Goal: Information Seeking & Learning: Learn about a topic

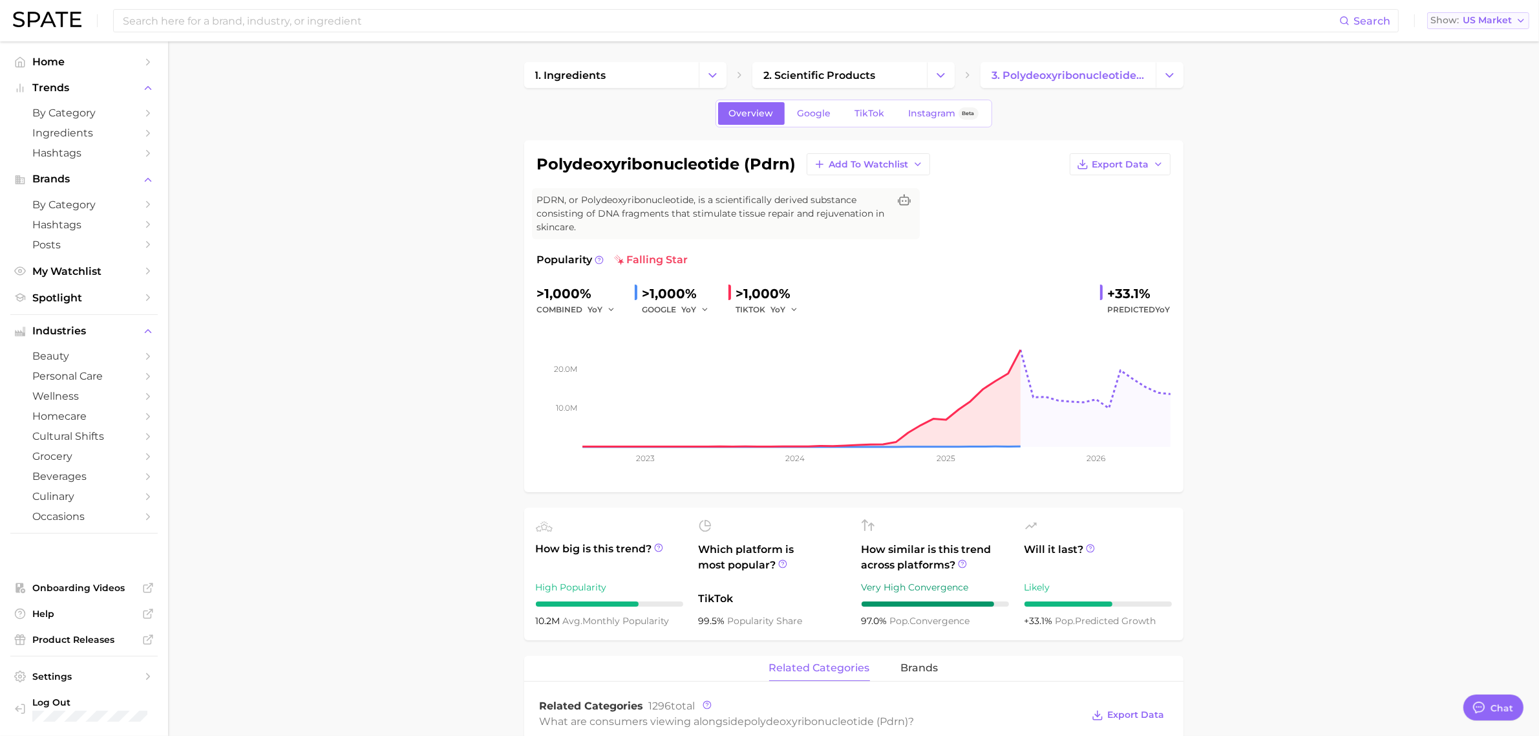
click at [1490, 21] on span "US Market" at bounding box center [1487, 20] width 49 height 7
click at [1476, 134] on button "Japan" at bounding box center [1472, 134] width 113 height 23
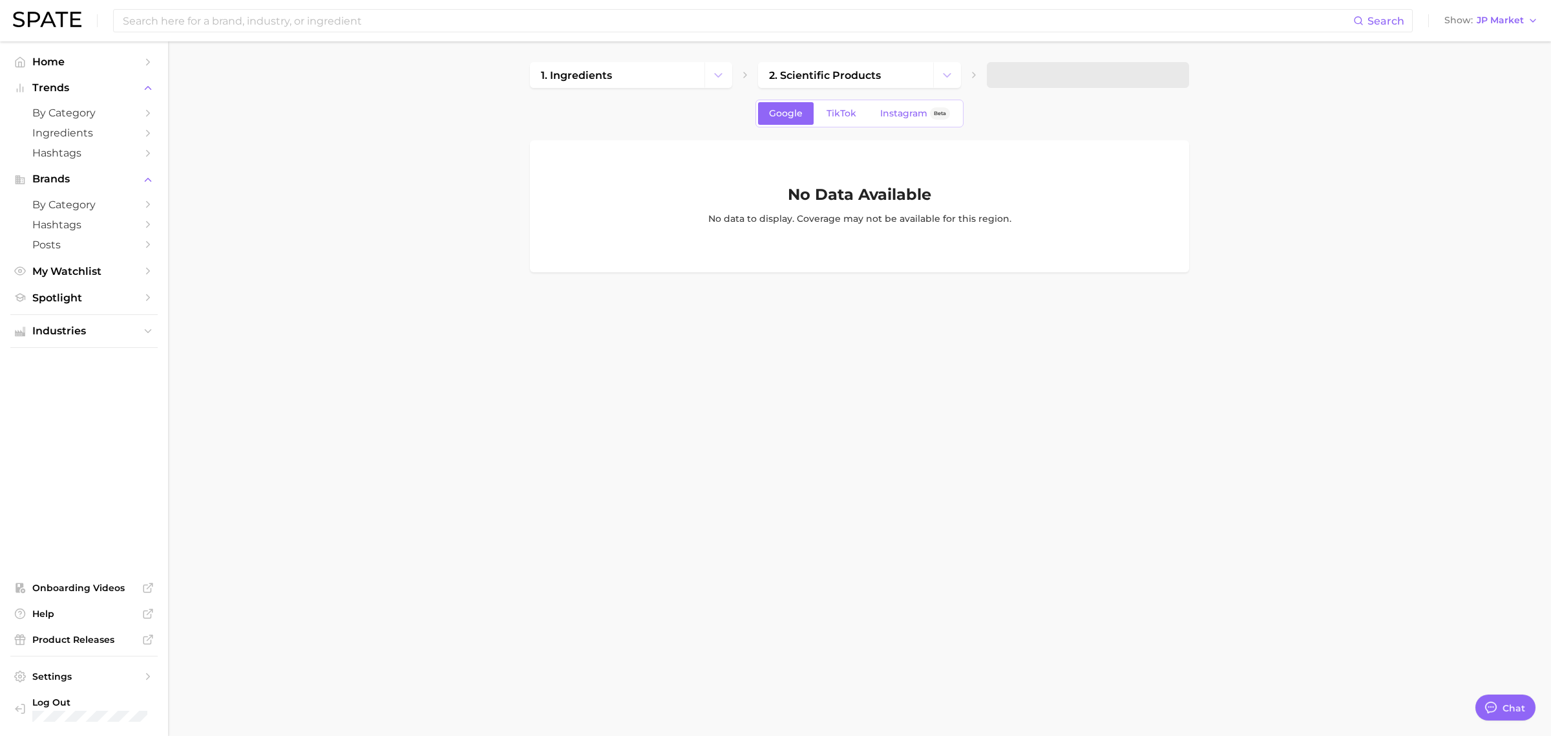
click at [388, 260] on main "1. ingredients 2. scientific products Google TikTok Instagram Beta No Data Avai…" at bounding box center [859, 188] width 1383 height 295
click at [70, 60] on span "Home" at bounding box center [83, 62] width 103 height 12
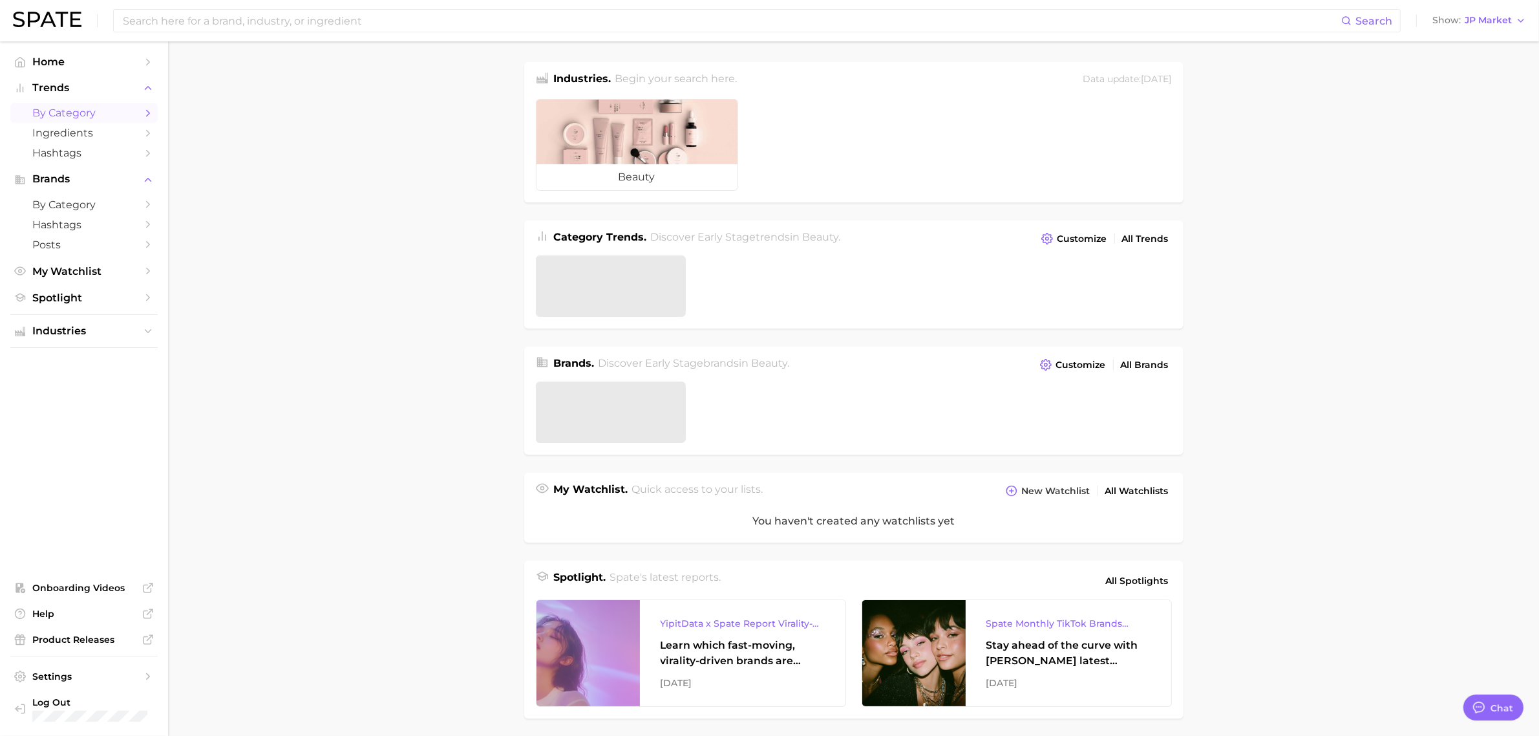
click at [54, 111] on span "by Category" at bounding box center [83, 113] width 103 height 12
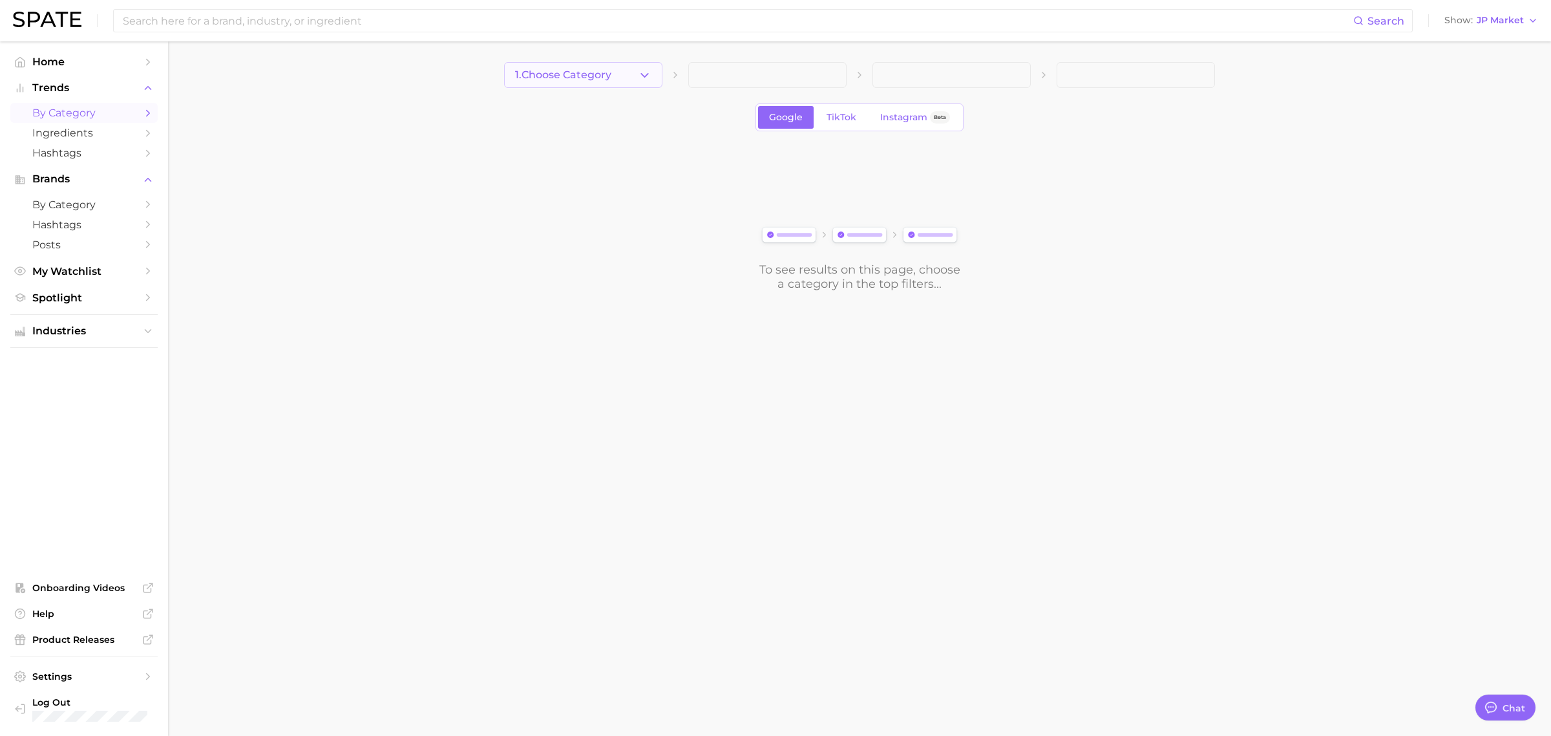
click at [595, 79] on span "1. Choose Category" at bounding box center [563, 75] width 96 height 12
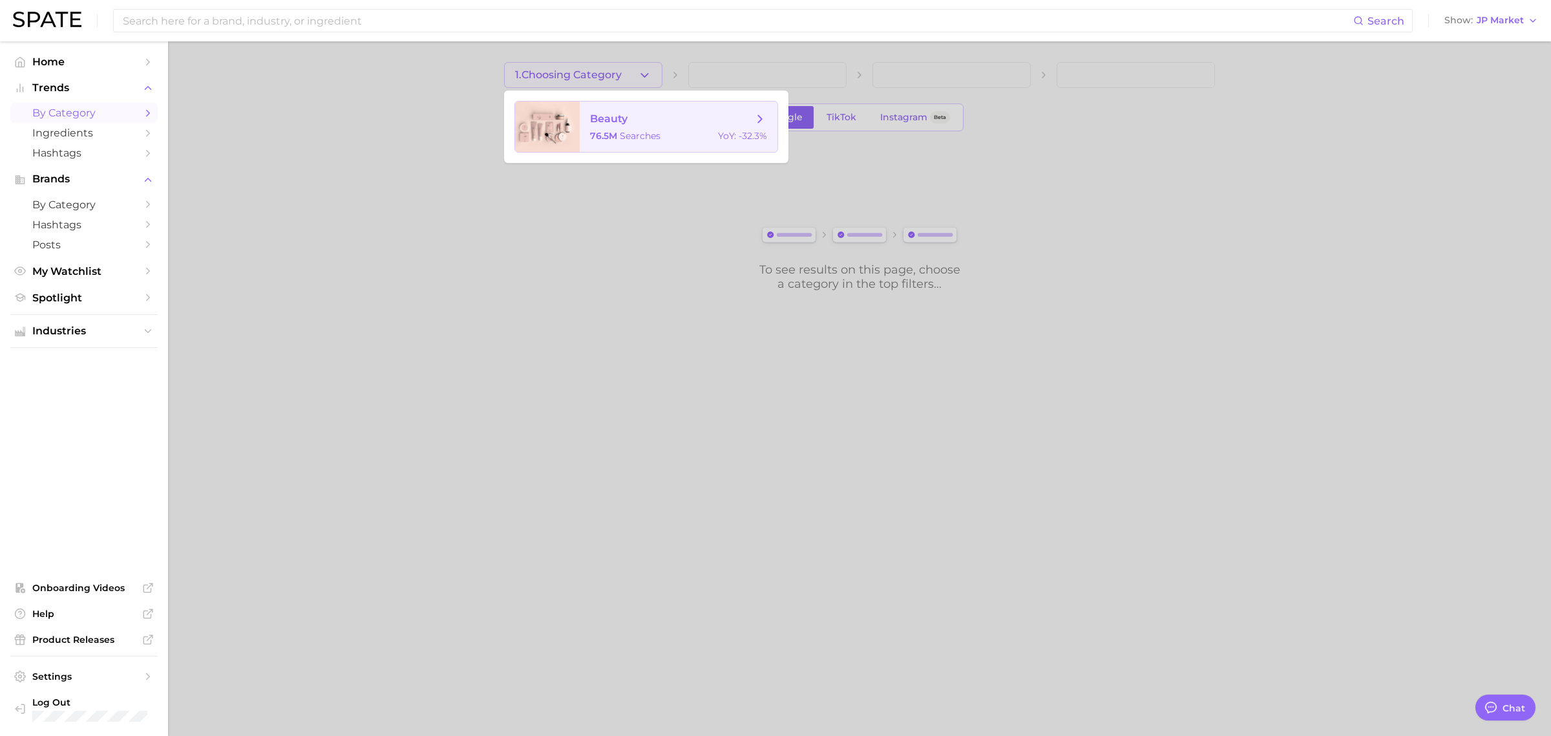
click at [602, 120] on span "beauty" at bounding box center [608, 118] width 37 height 12
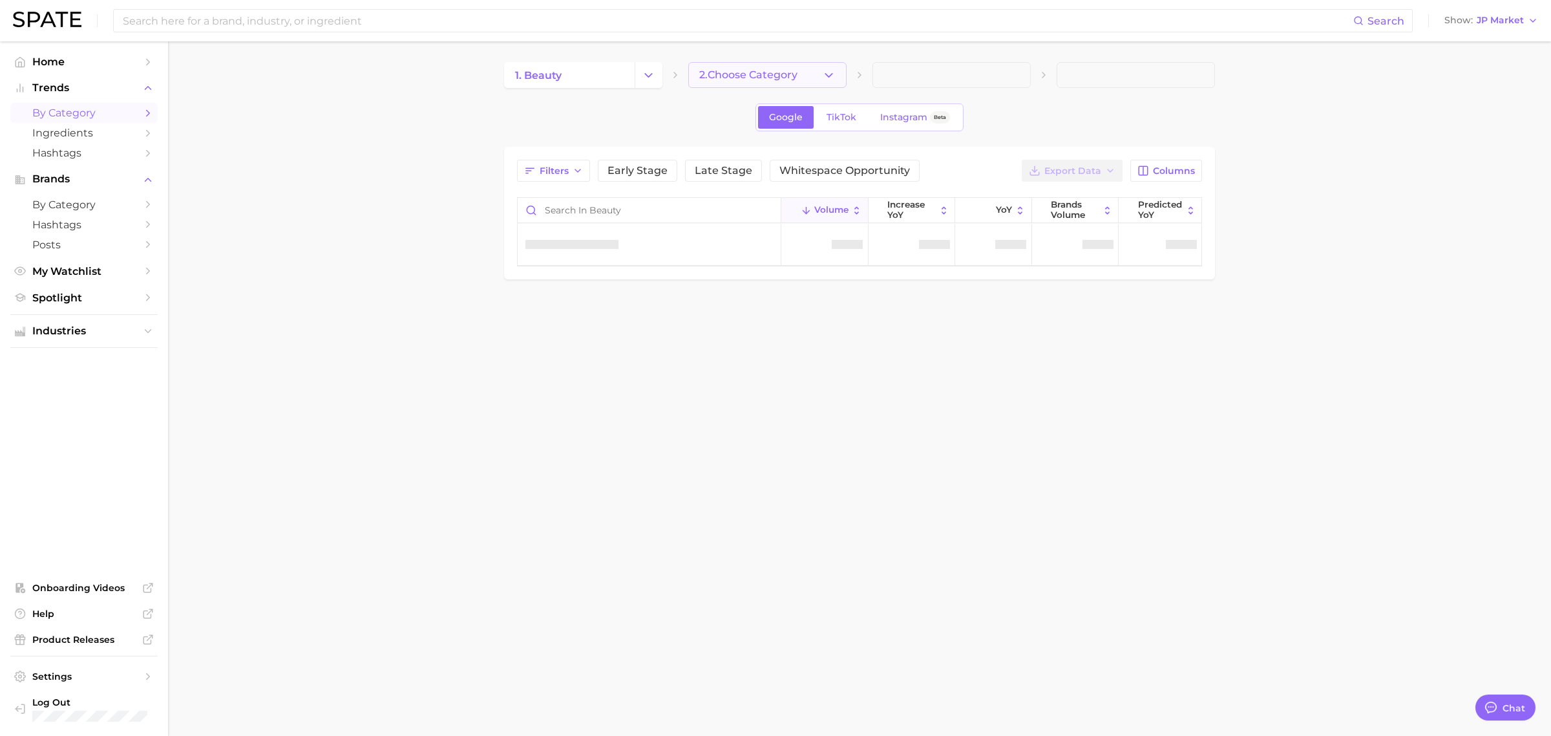
click at [770, 76] on span "2. Choose Category" at bounding box center [748, 75] width 98 height 12
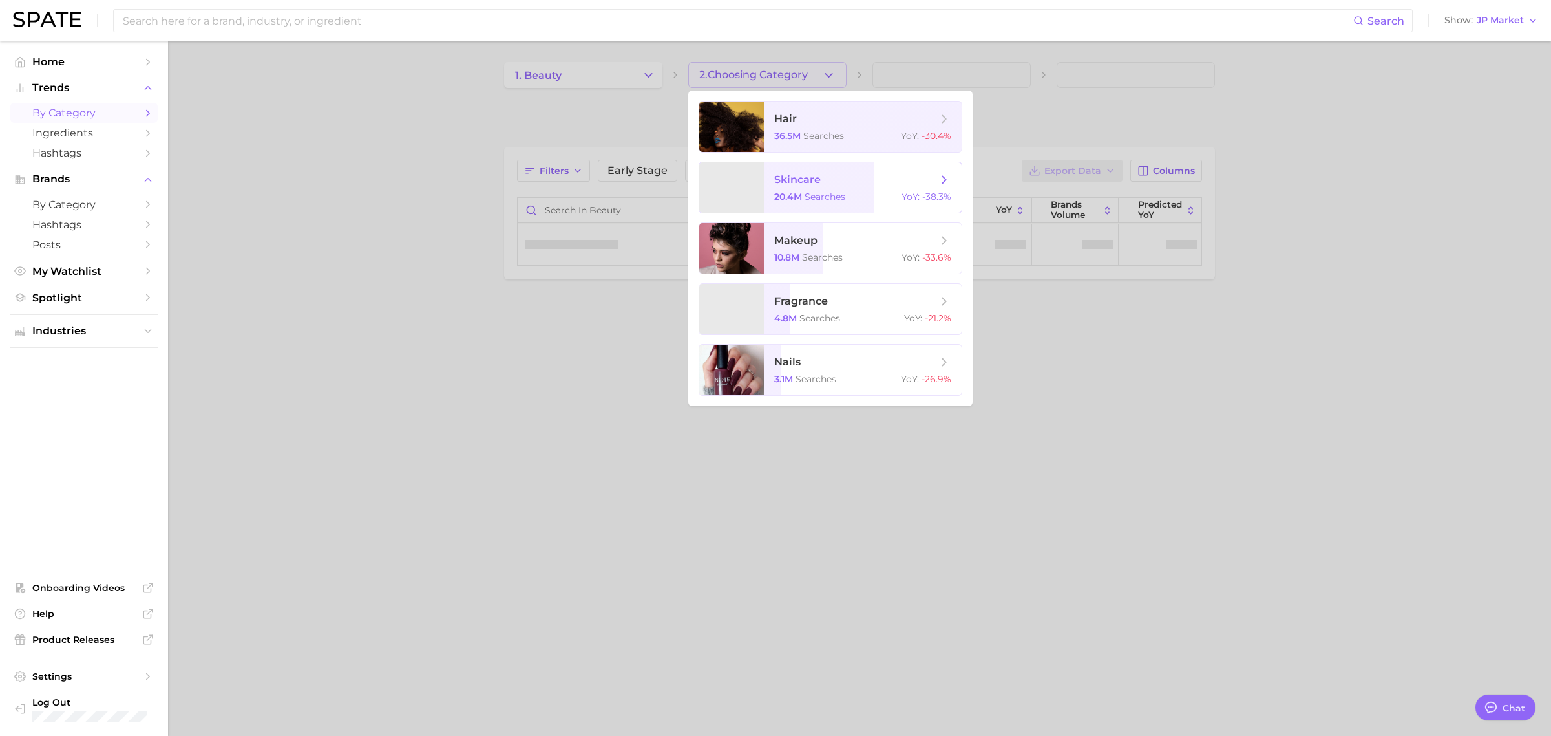
click at [809, 176] on span "skincare" at bounding box center [797, 179] width 47 height 12
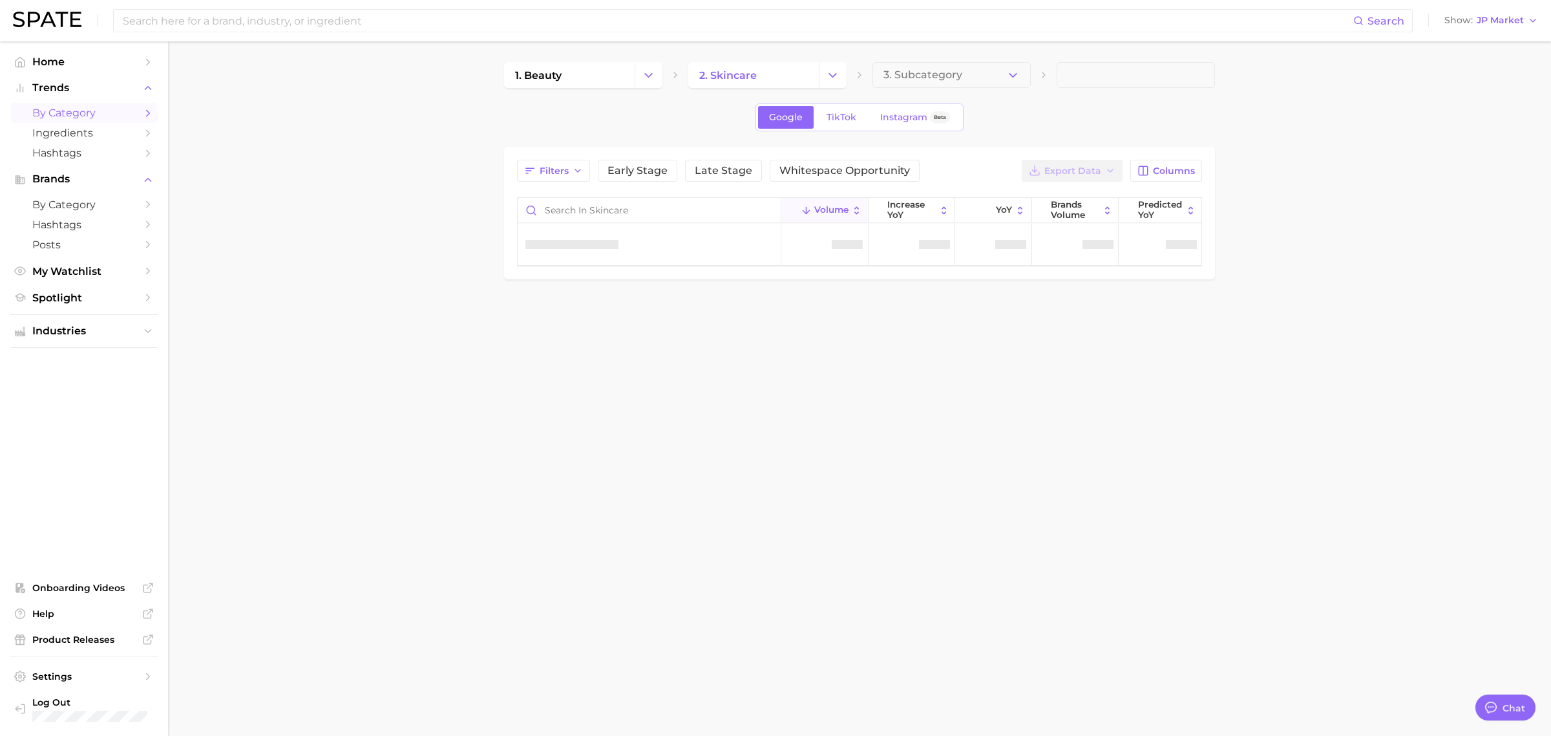
click at [931, 79] on span "3. Subcategory" at bounding box center [923, 75] width 79 height 12
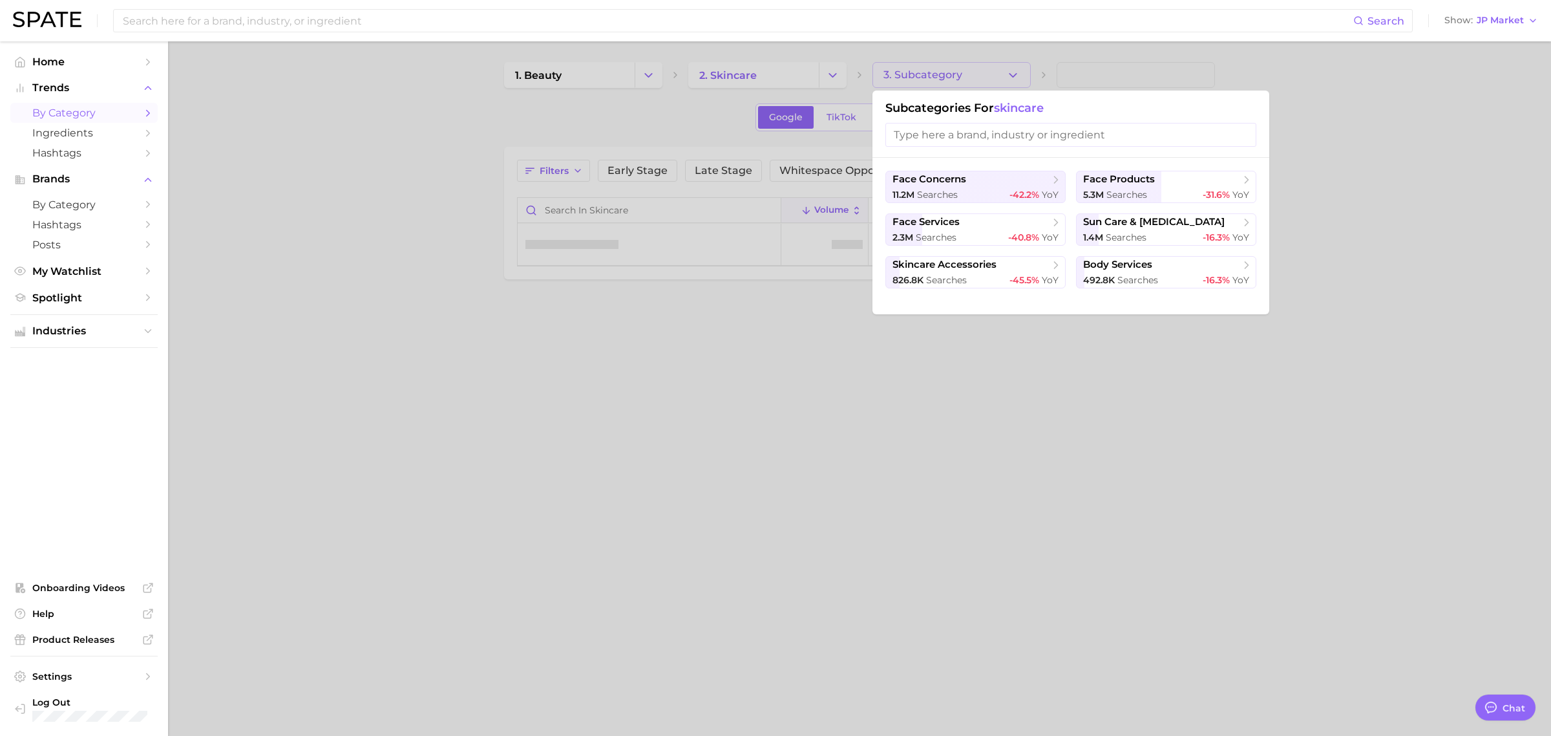
click at [954, 136] on input "search" at bounding box center [1070, 135] width 371 height 24
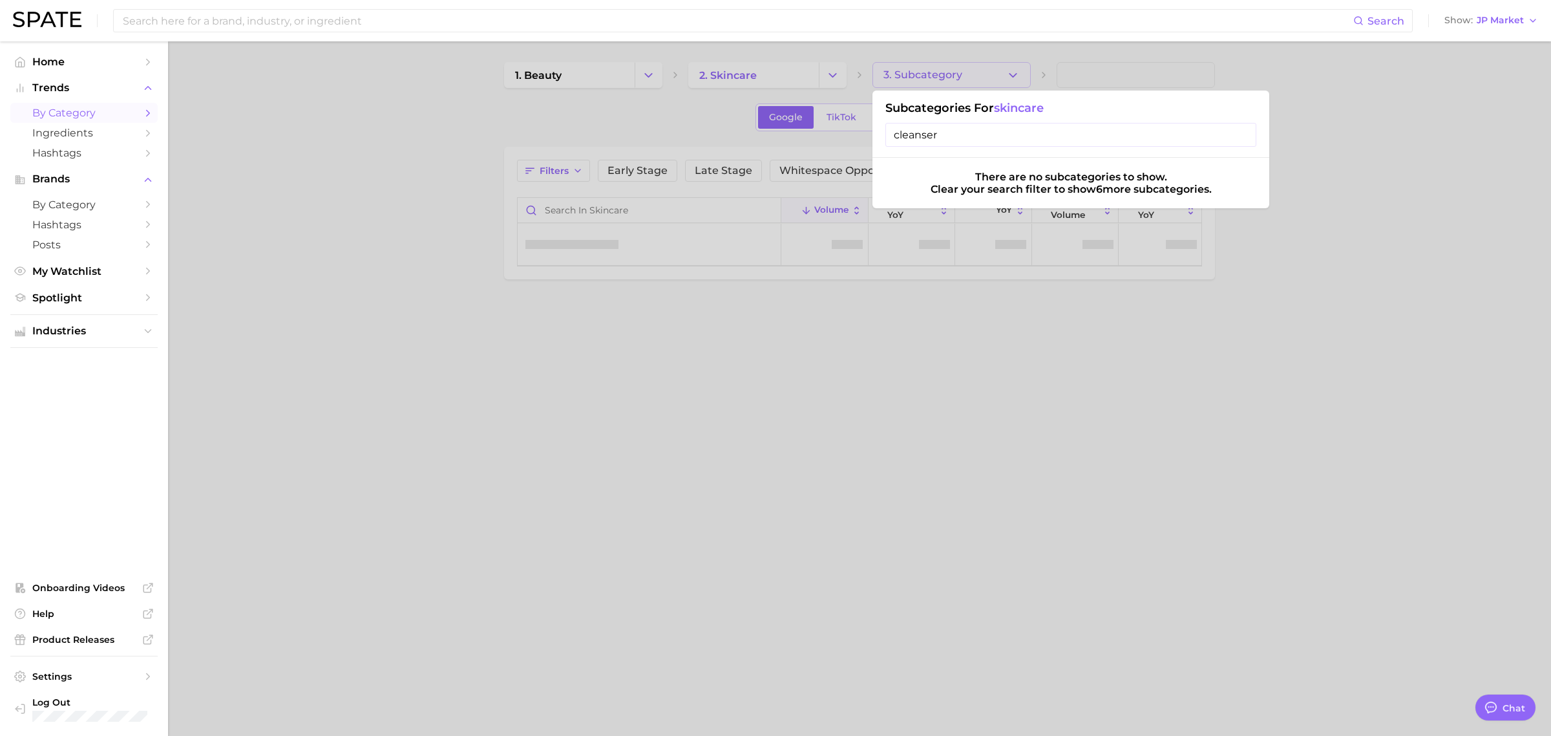
type input "cleanser"
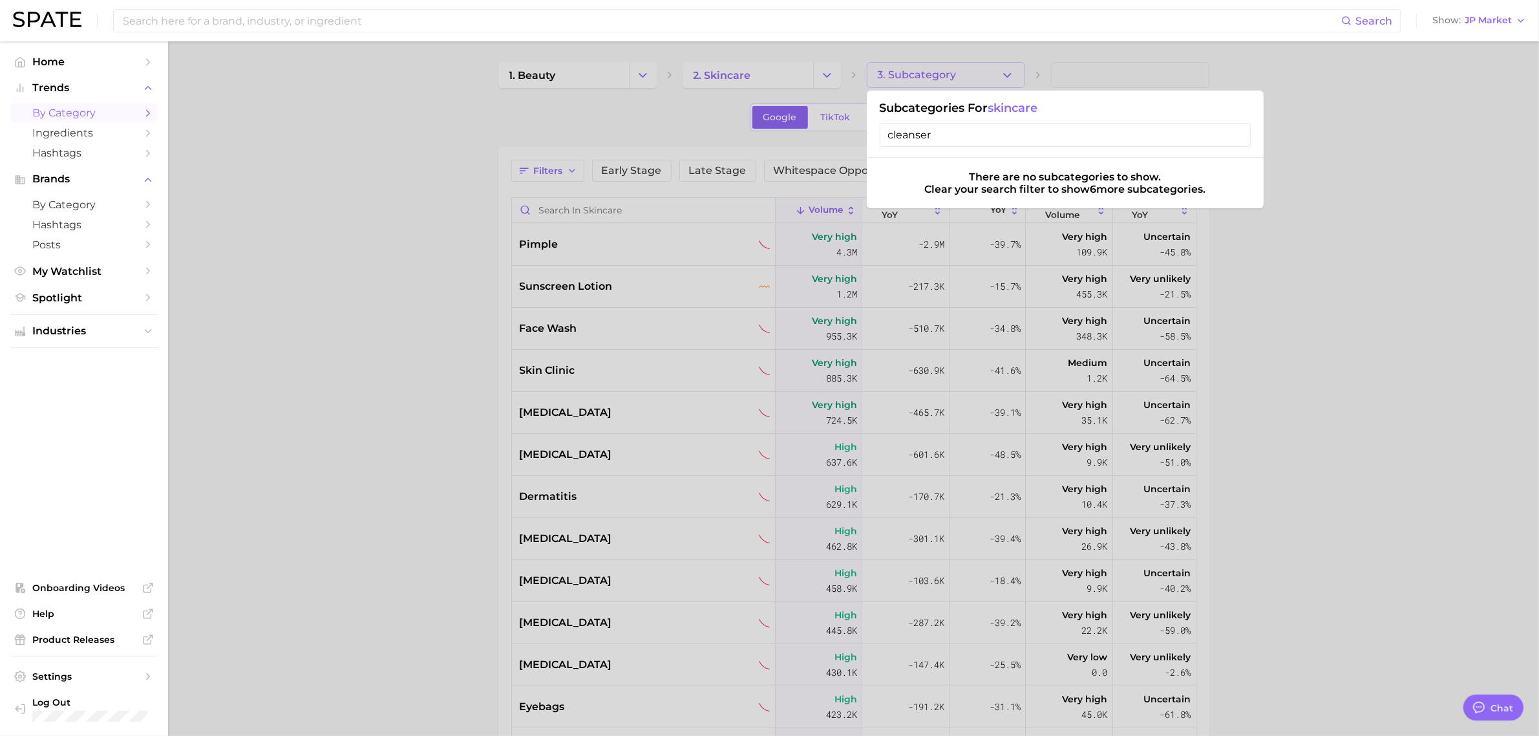
click at [958, 137] on input "cleanser" at bounding box center [1065, 135] width 371 height 24
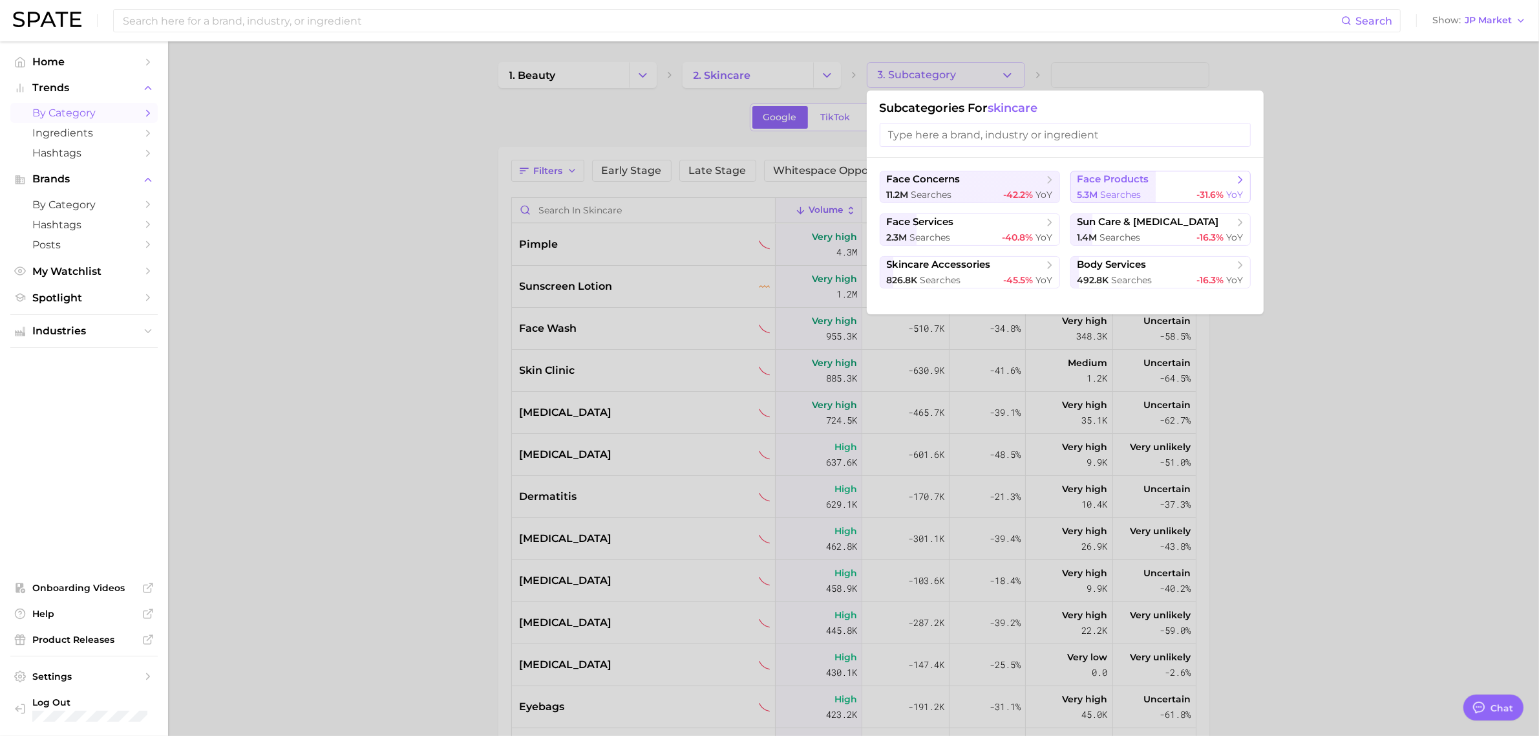
click at [1209, 195] on span "-31.6%" at bounding box center [1210, 195] width 27 height 12
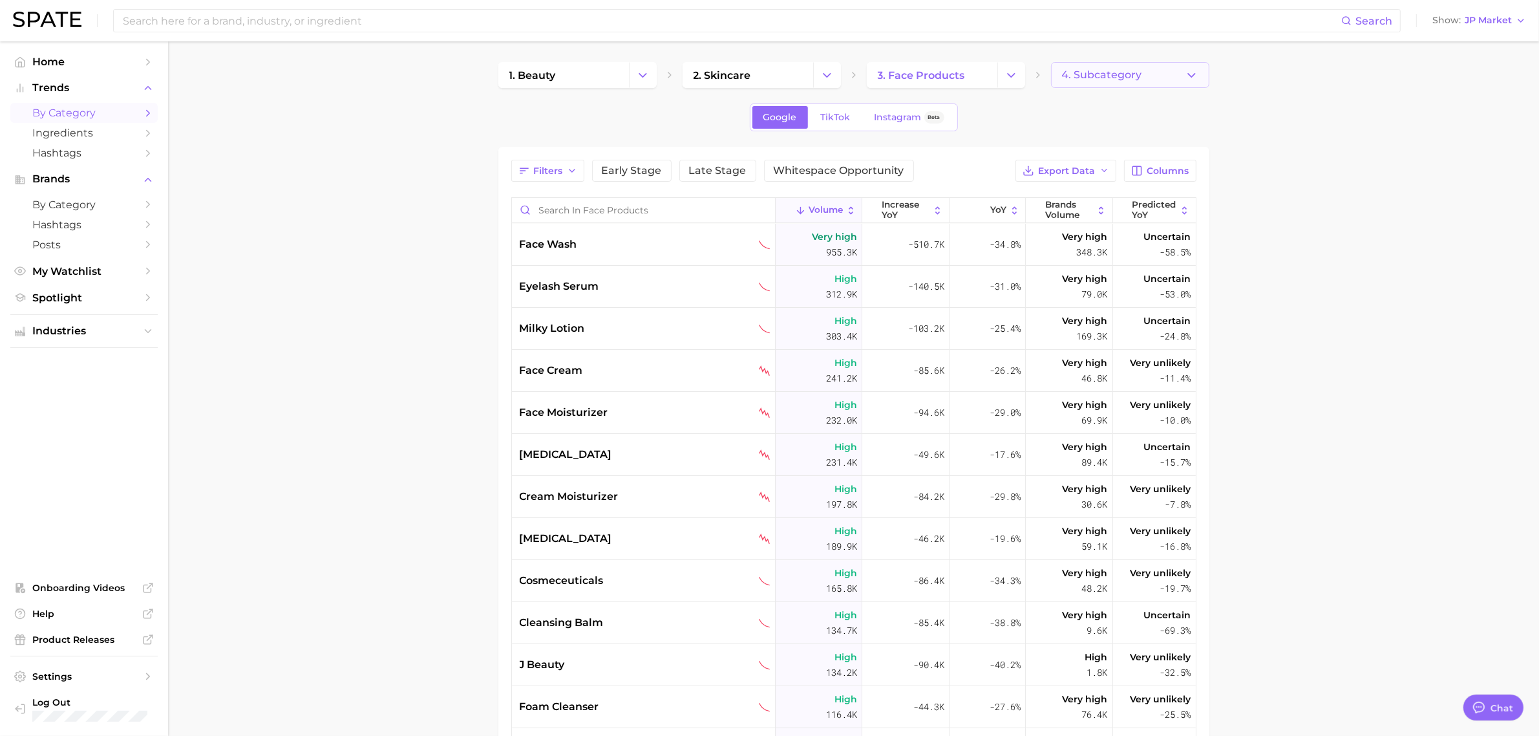
click at [1203, 79] on button "4. Subcategory" at bounding box center [1130, 75] width 158 height 26
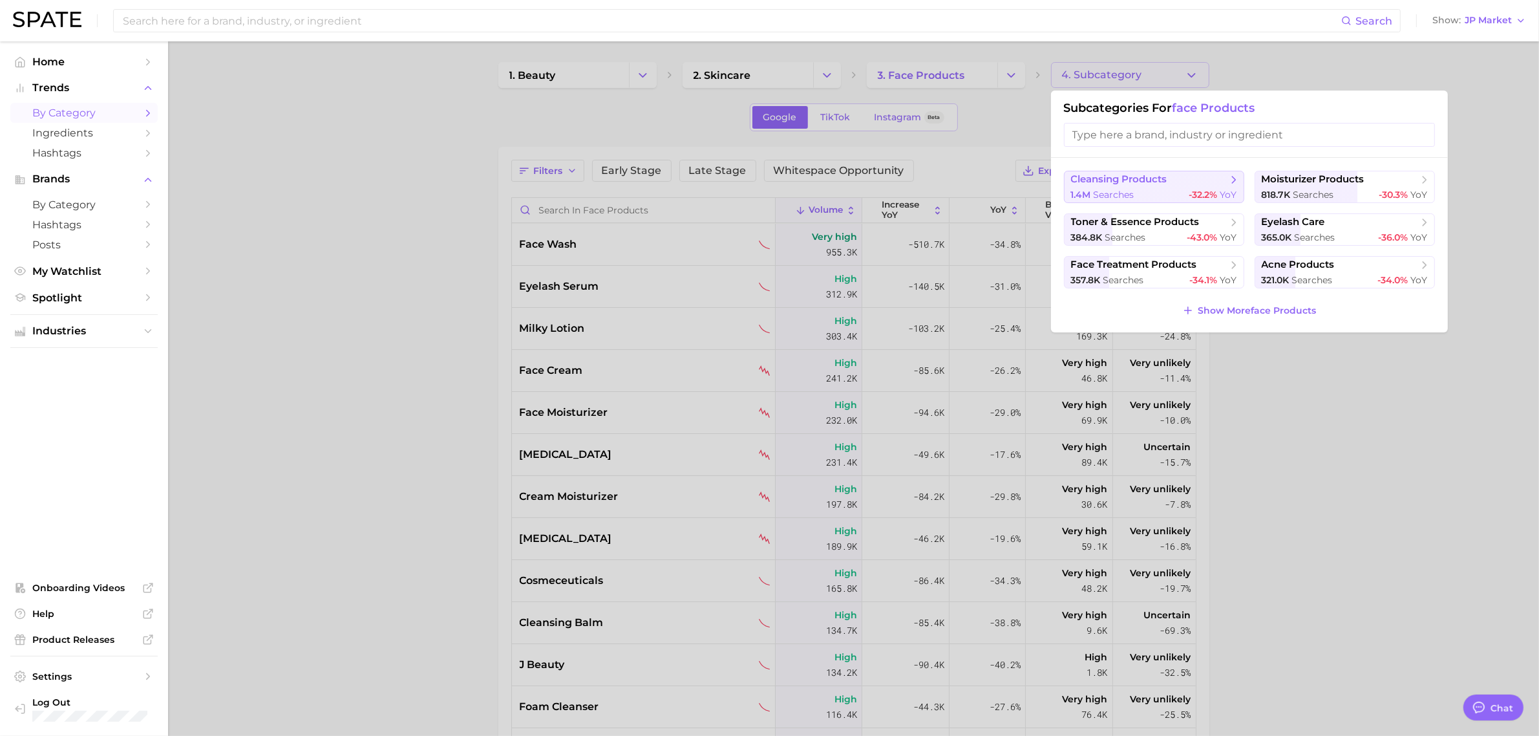
click at [1129, 191] on span "searches" at bounding box center [1114, 195] width 41 height 12
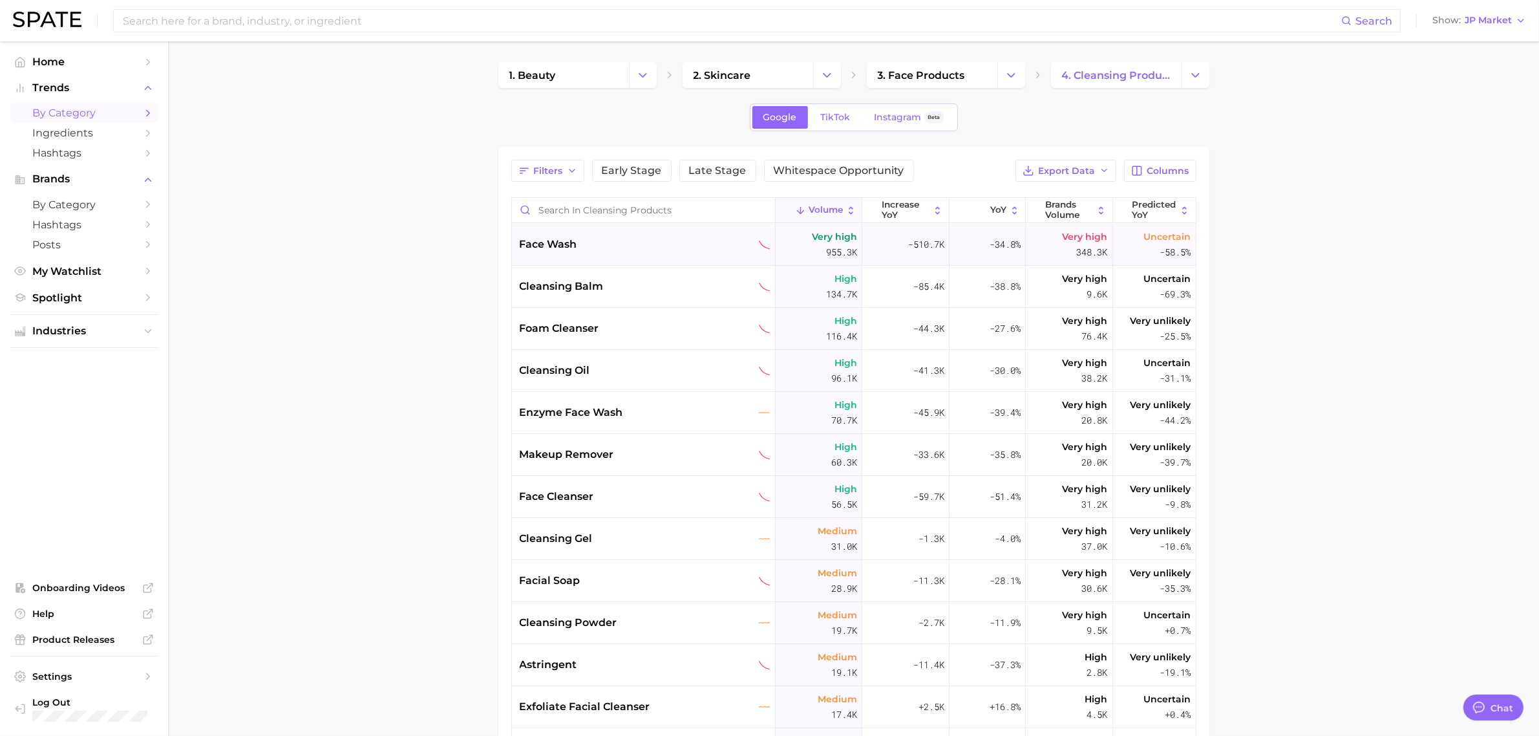
click at [569, 251] on span "face wash" at bounding box center [549, 245] width 58 height 16
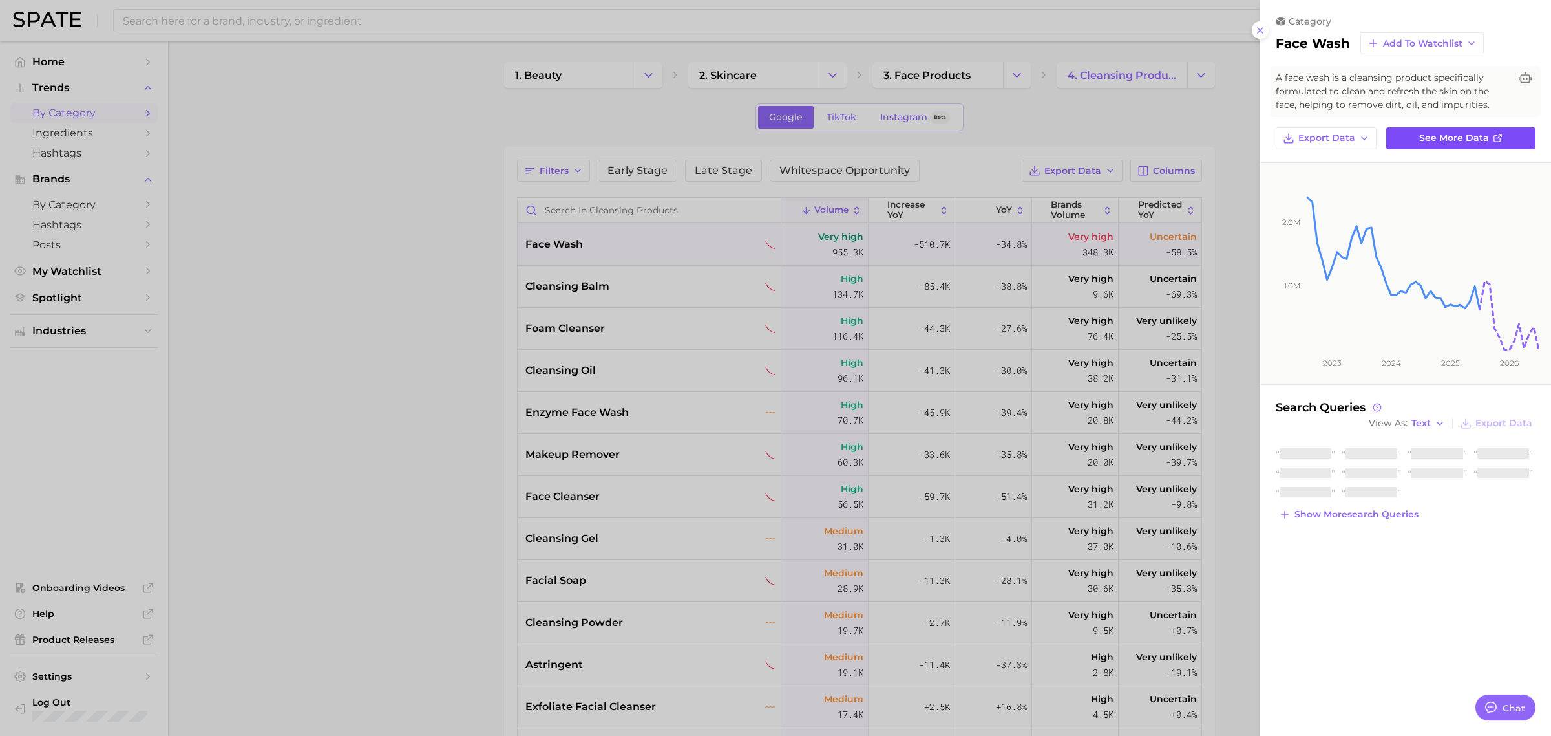
click at [1426, 131] on link "See more data" at bounding box center [1460, 138] width 149 height 22
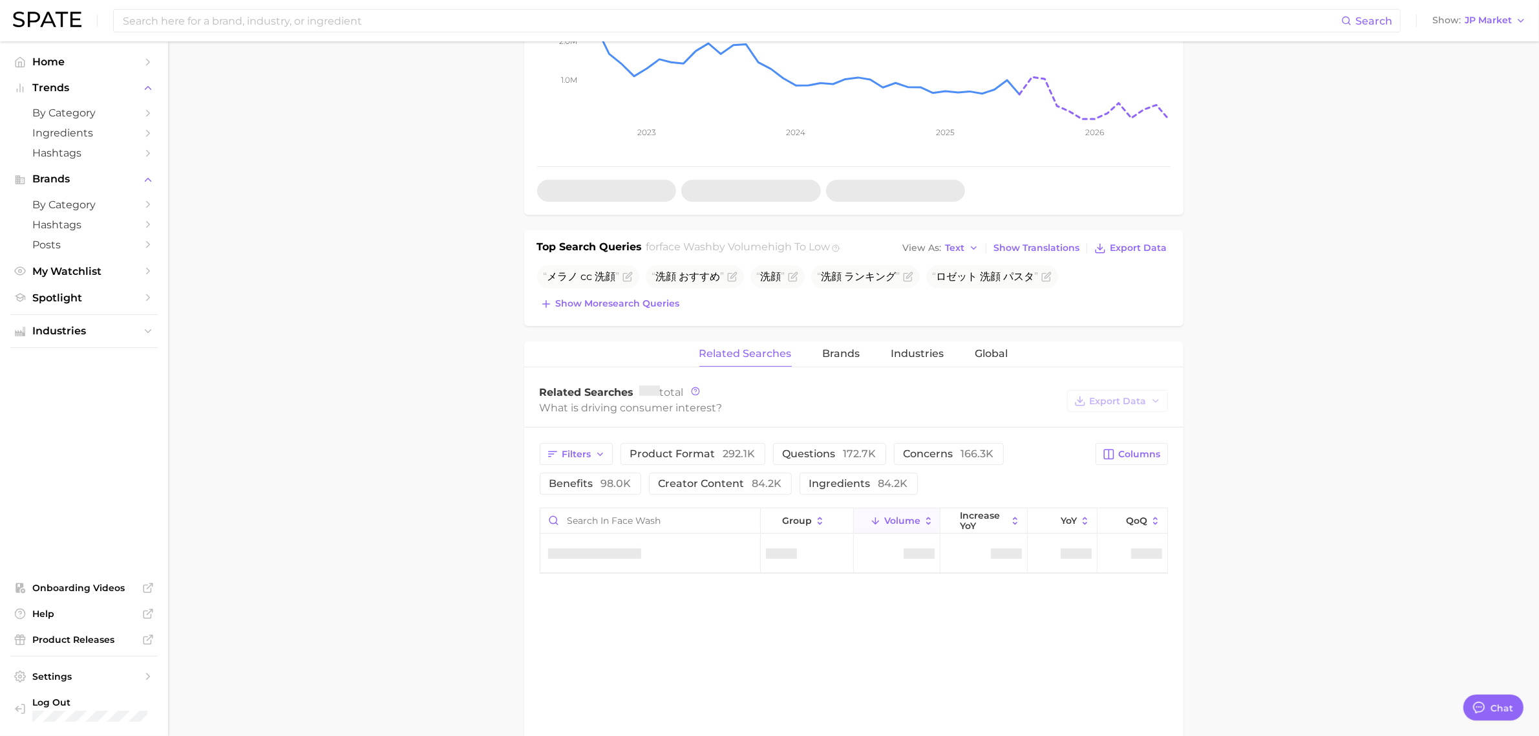
scroll to position [485, 0]
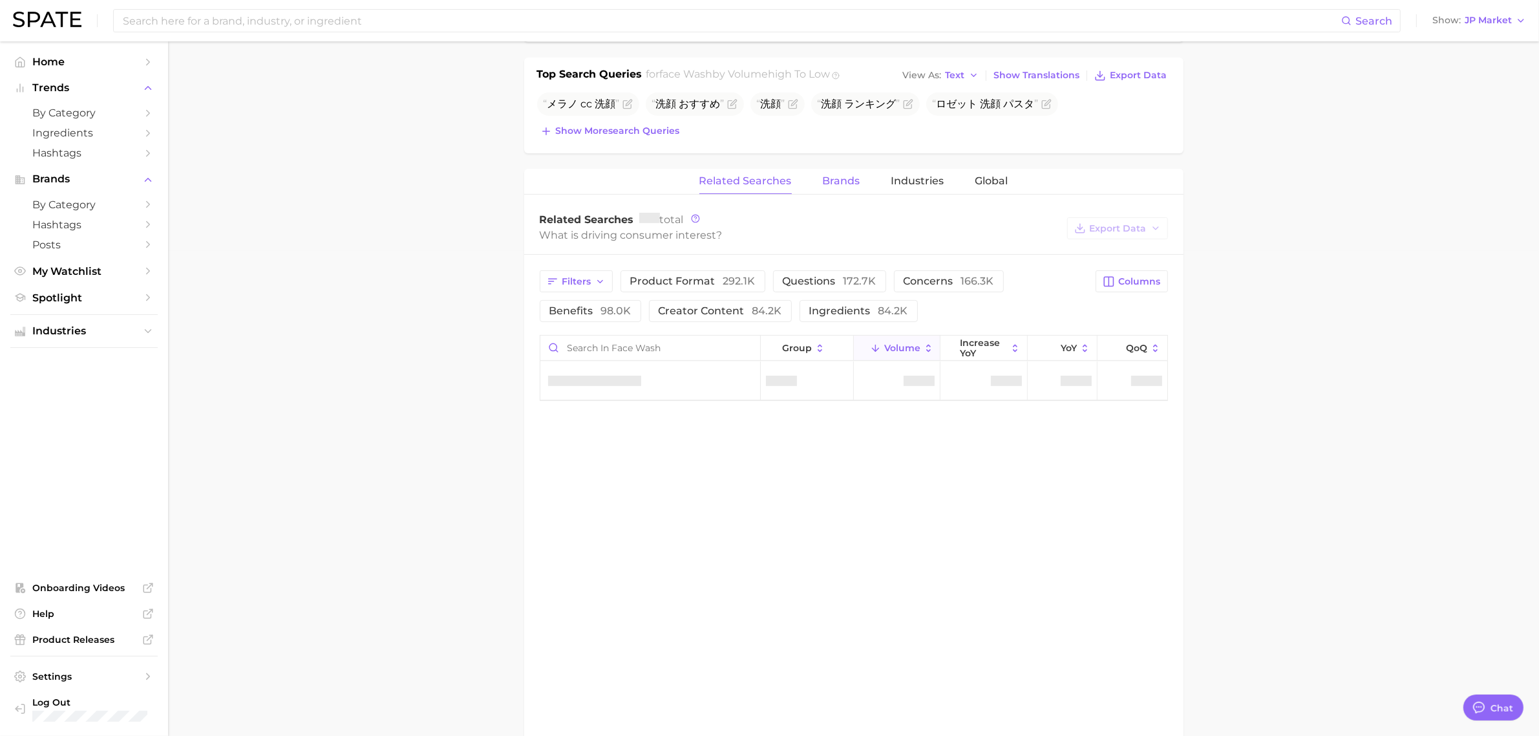
click at [835, 183] on span "Brands" at bounding box center [841, 181] width 37 height 12
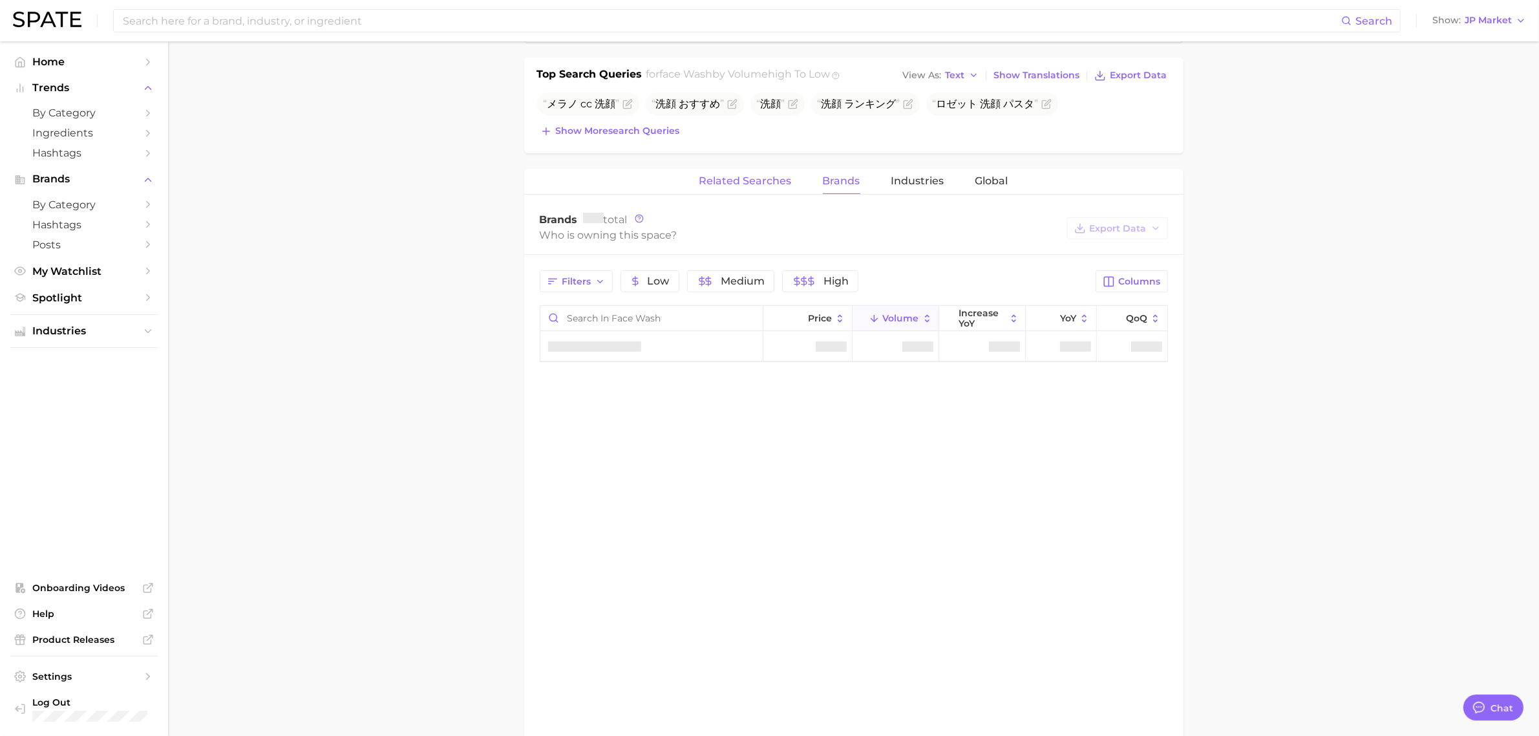
click at [777, 189] on button "Related Searches" at bounding box center [745, 181] width 92 height 25
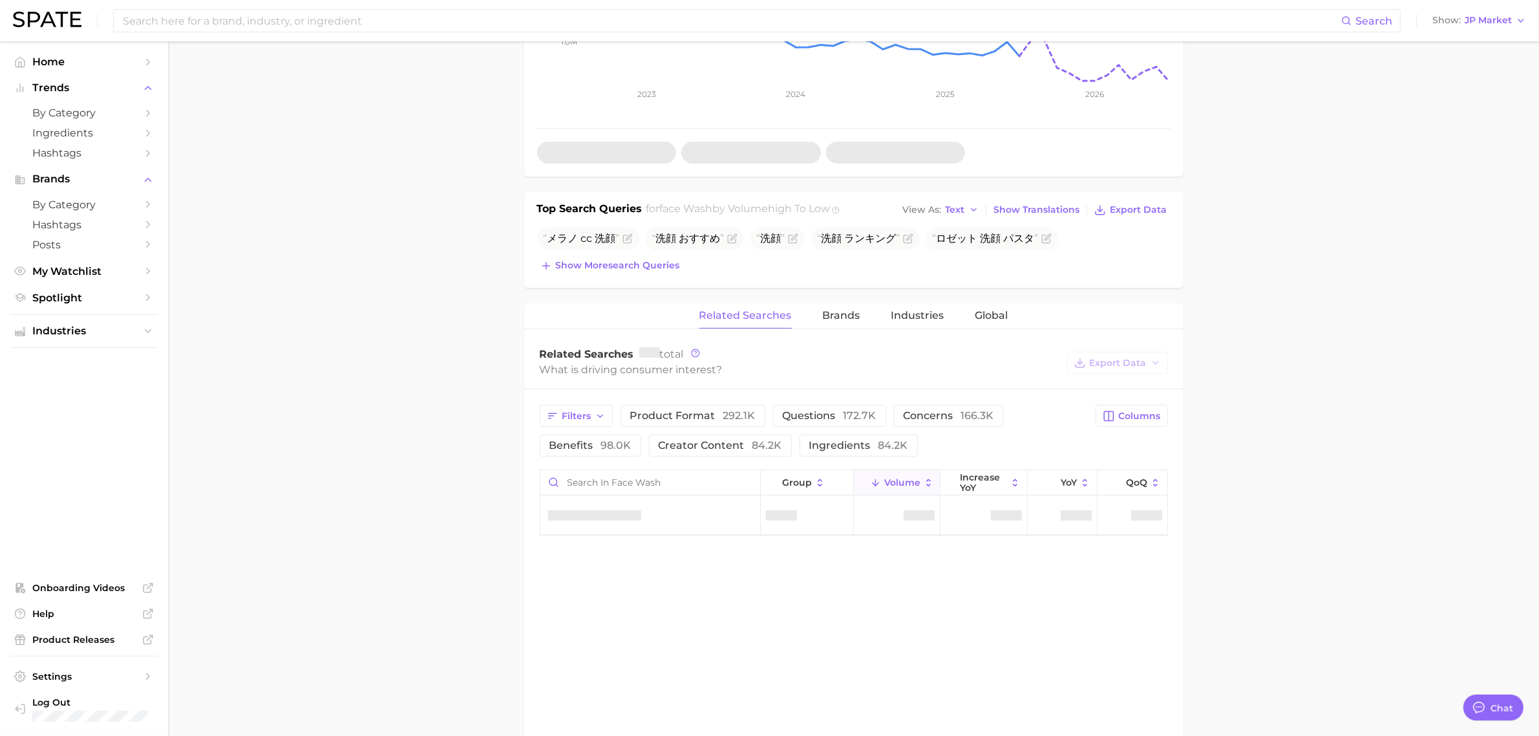
scroll to position [162, 0]
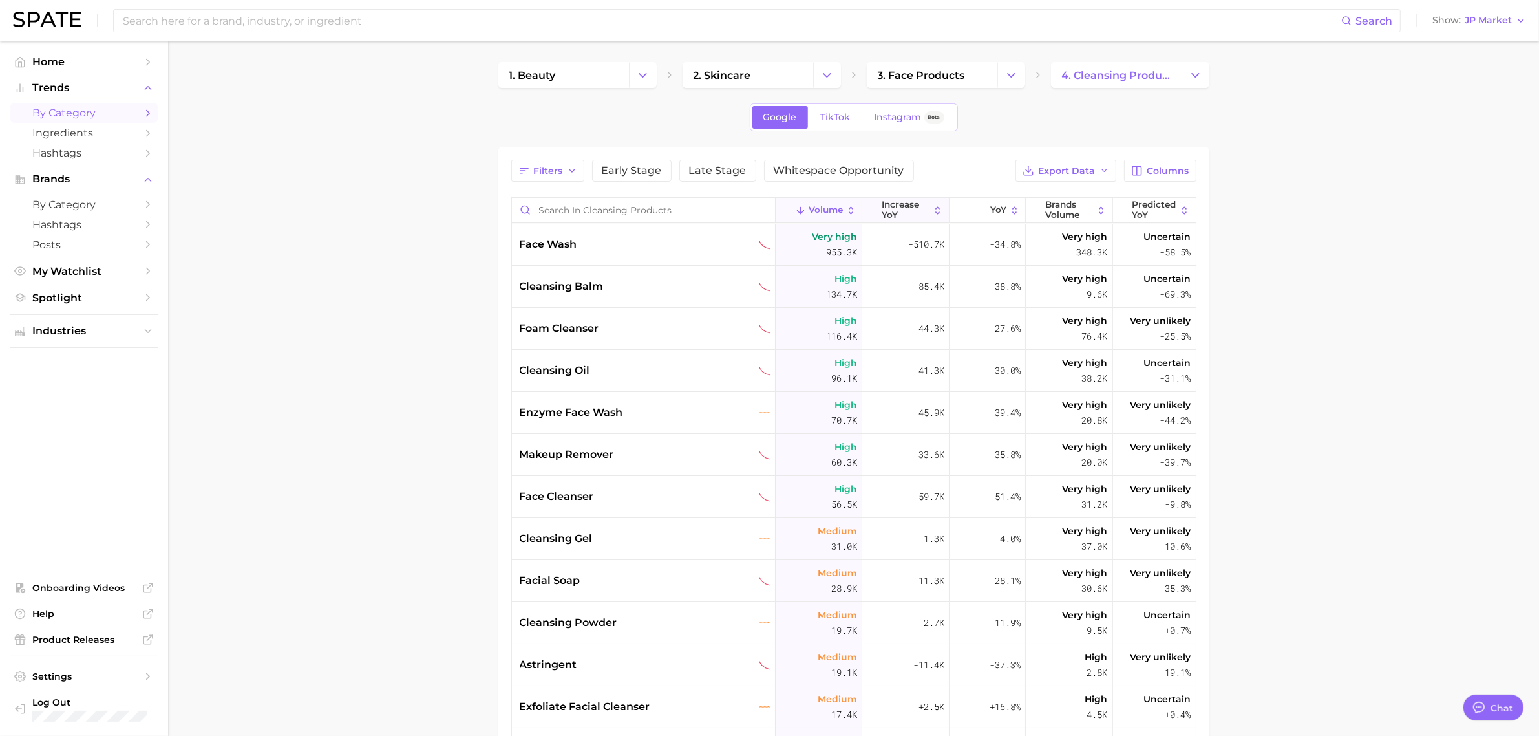
click at [885, 212] on span "increase YoY" at bounding box center [906, 210] width 48 height 20
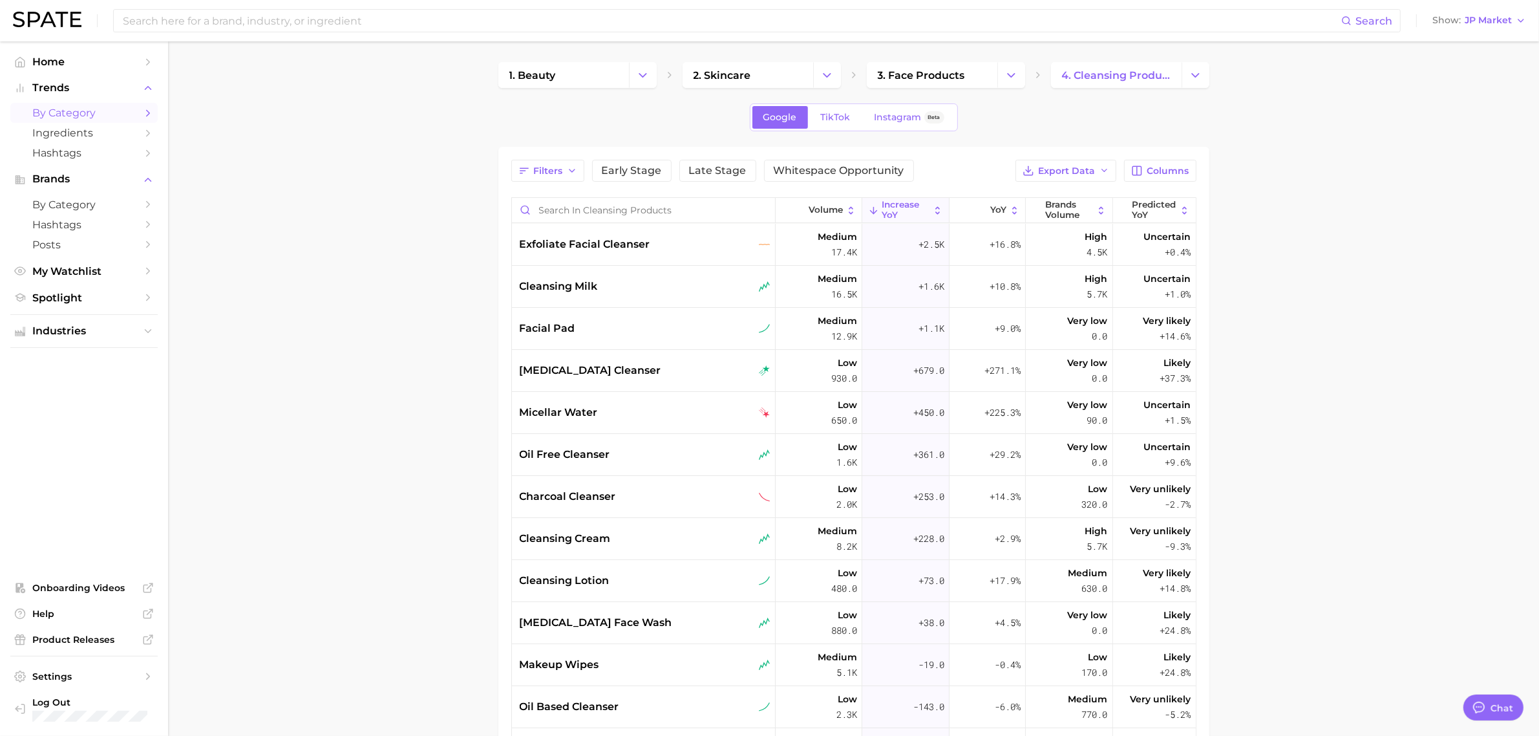
click at [1338, 354] on main "1. beauty 2. skincare 3. face products 4. cleansing products Google TikTok Inst…" at bounding box center [853, 525] width 1371 height 969
click at [1329, 260] on main "1. beauty 2. skincare 3. face products 4. cleansing products Google TikTok Inst…" at bounding box center [853, 525] width 1371 height 969
click at [698, 237] on div "exfoliate facial cleanser" at bounding box center [645, 245] width 251 height 16
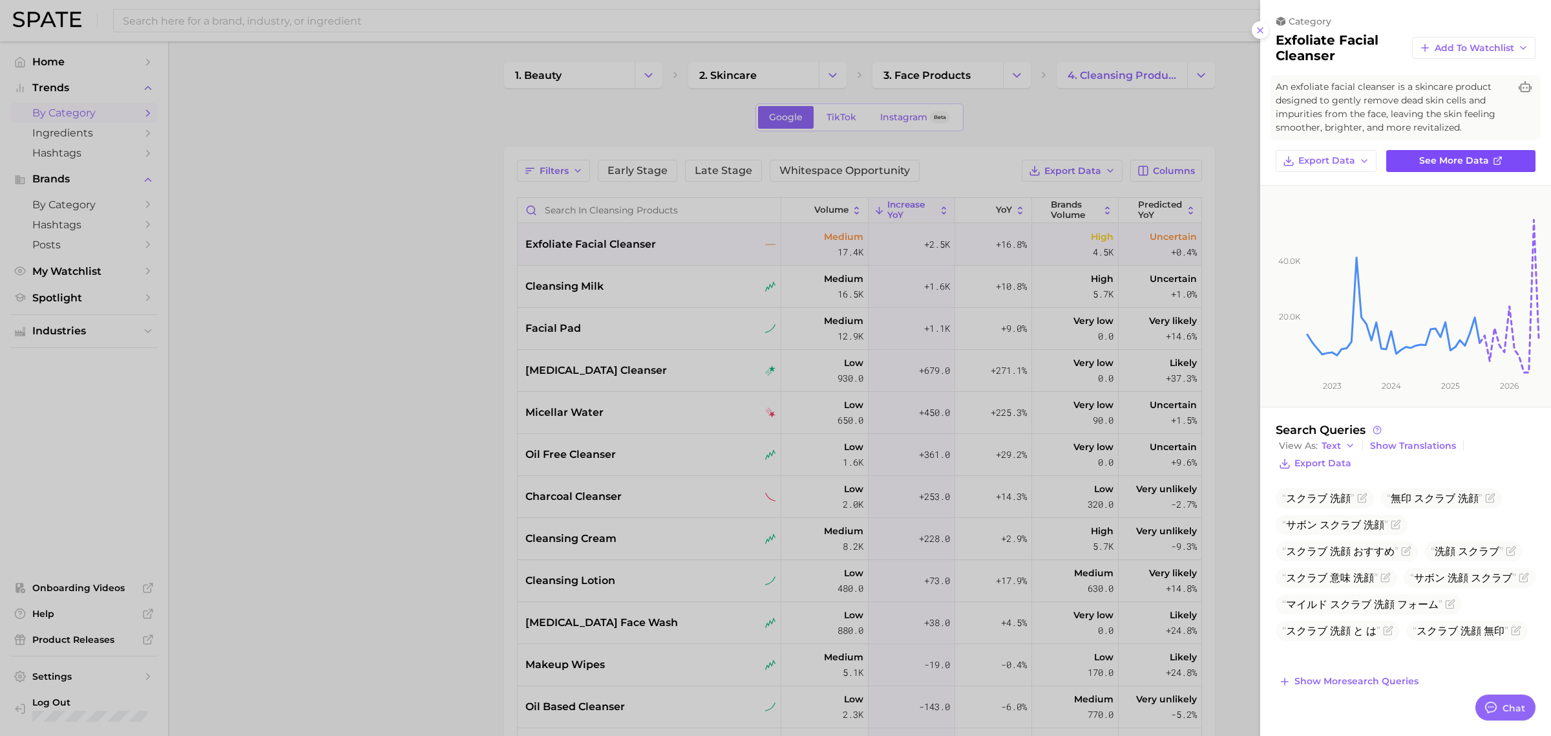
click at [1456, 159] on span "See more data" at bounding box center [1454, 160] width 70 height 11
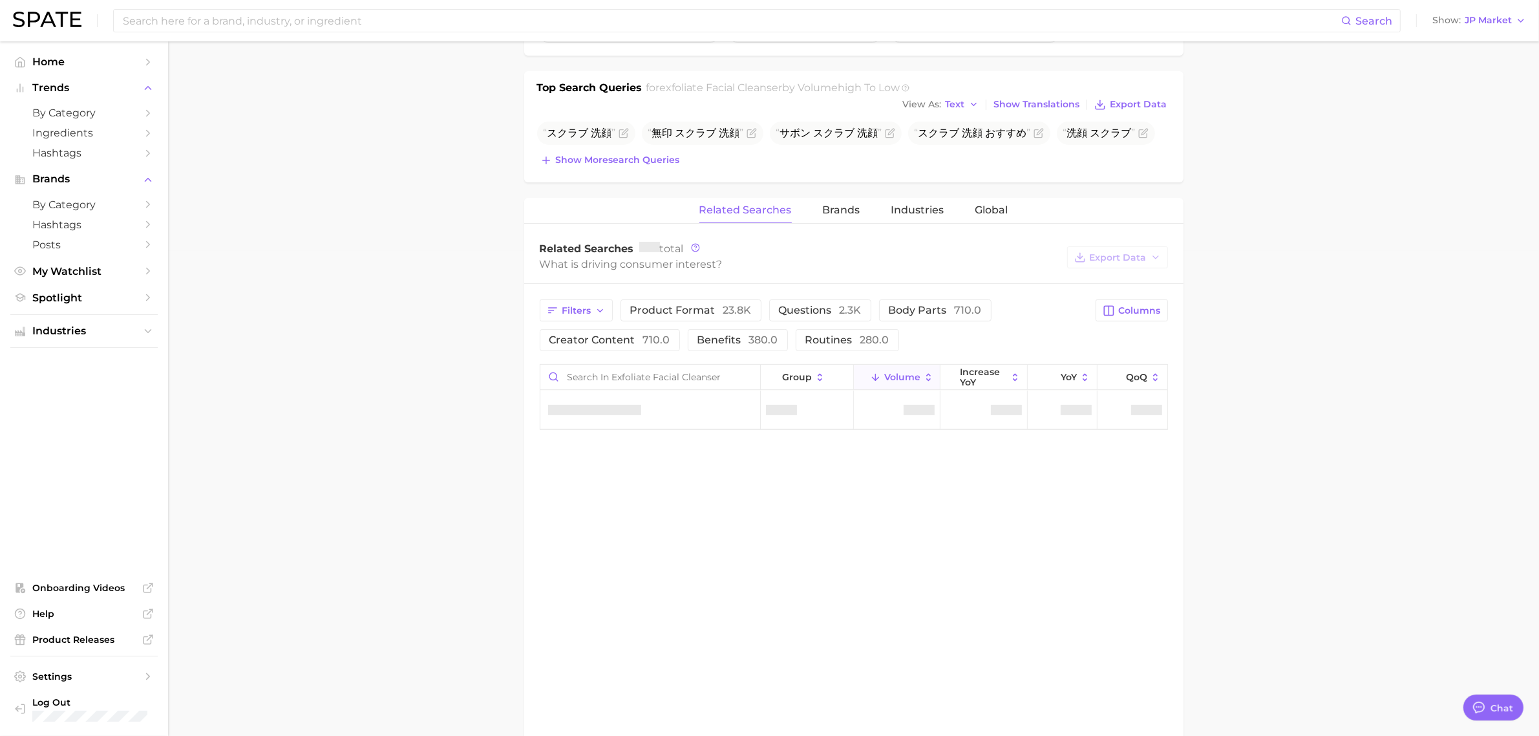
scroll to position [646, 0]
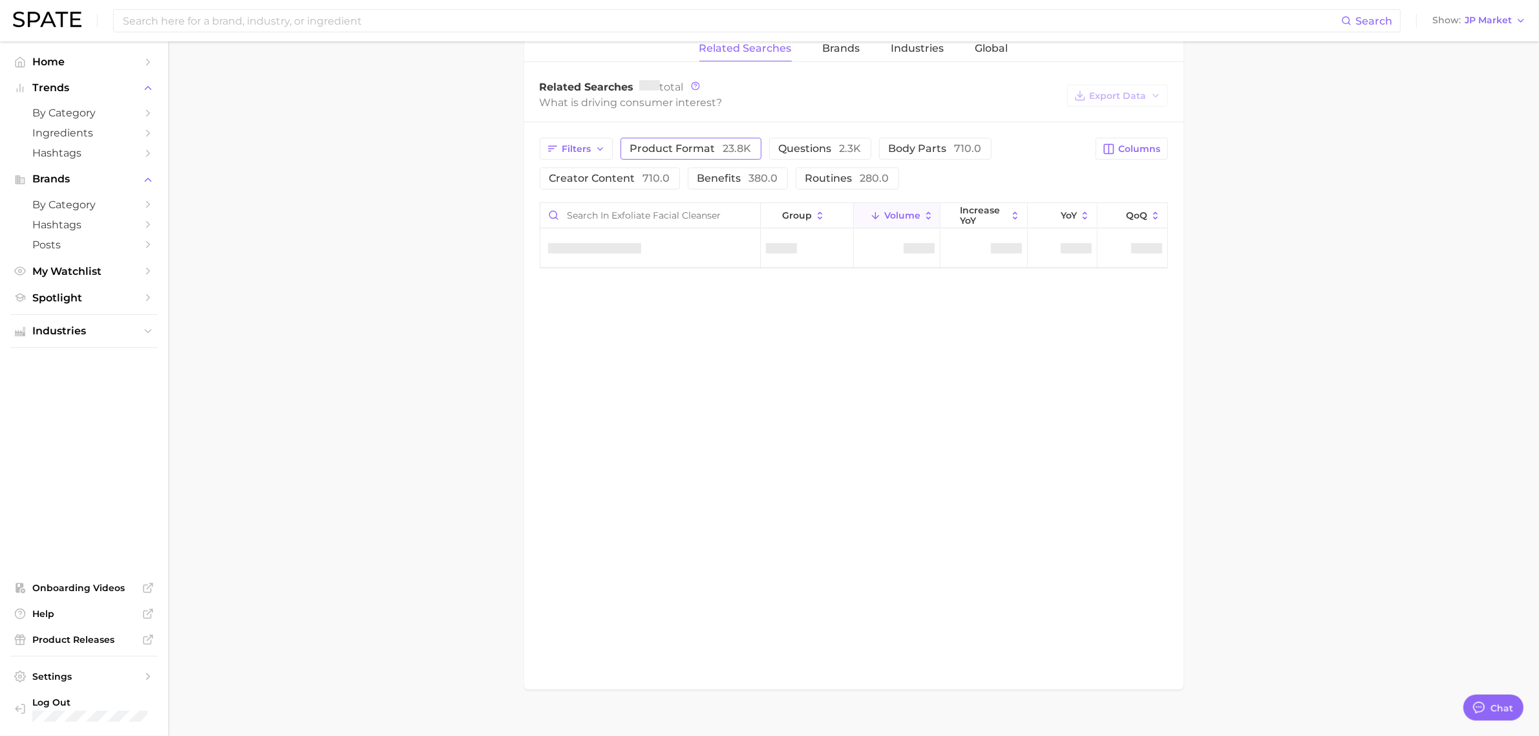
click at [702, 152] on span "product format 23.8k" at bounding box center [691, 148] width 122 height 12
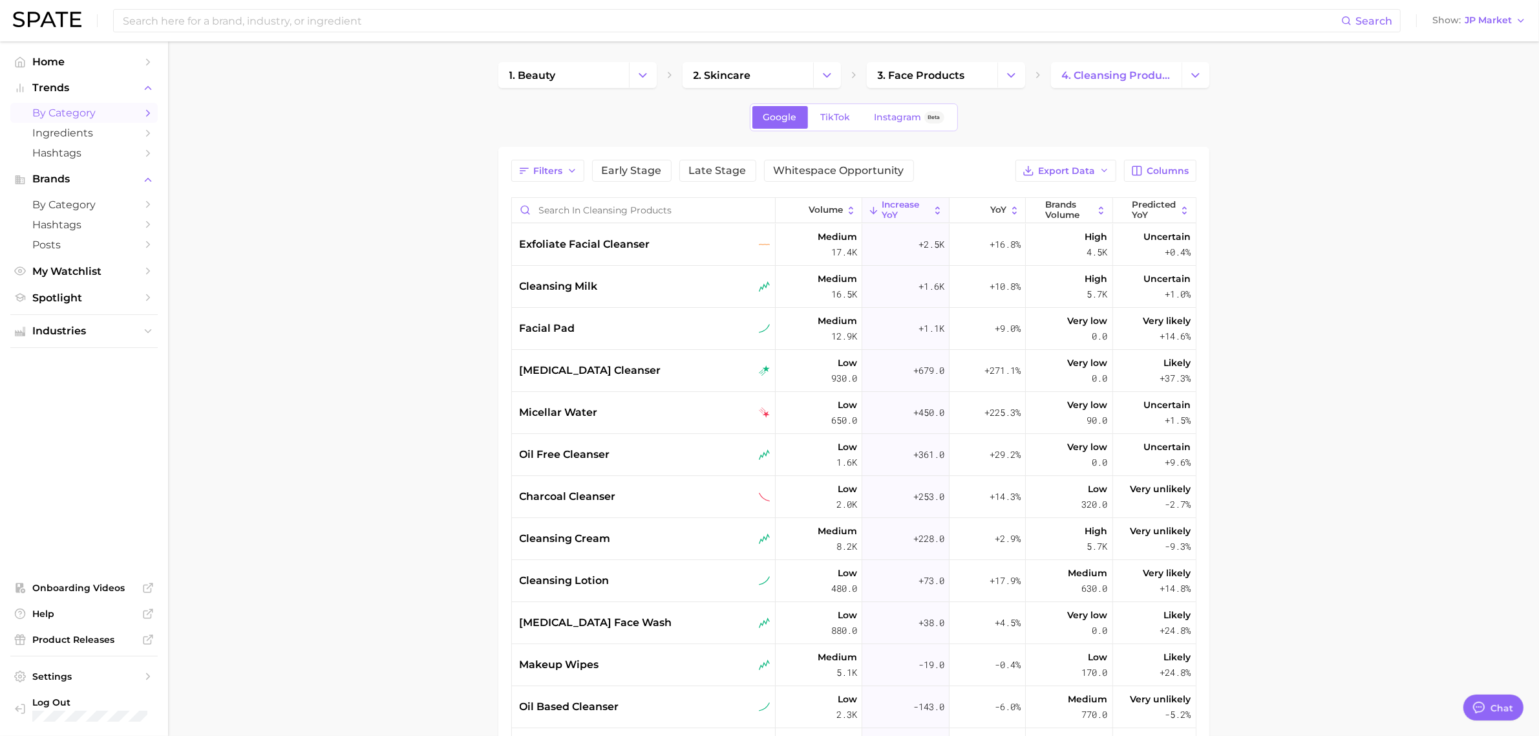
click at [1492, 326] on main "1. beauty 2. skincare 3. face products 4. cleansing products Google TikTok Inst…" at bounding box center [853, 525] width 1371 height 969
click at [641, 288] on div "cleansing milk" at bounding box center [645, 287] width 251 height 16
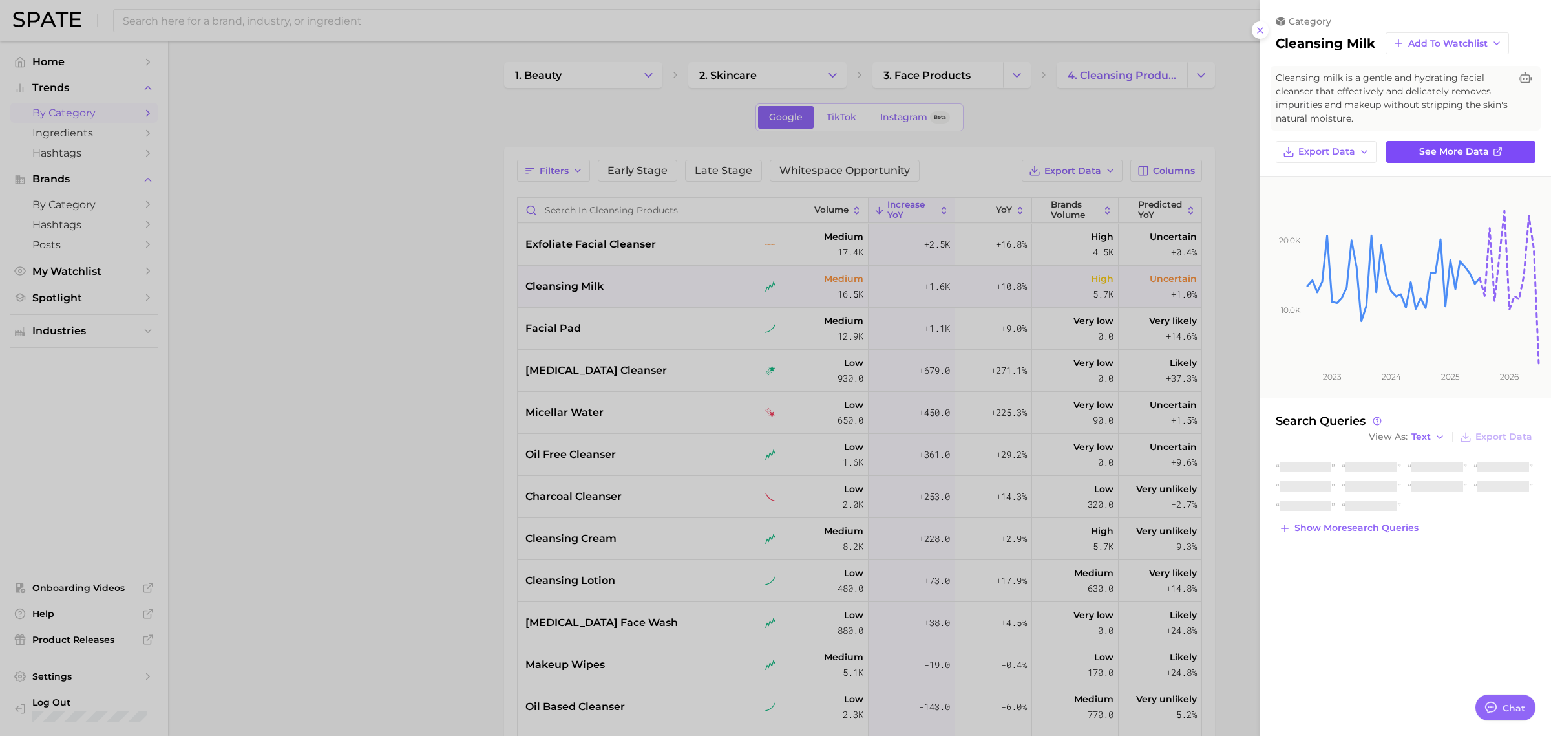
click at [1426, 149] on span "See more data" at bounding box center [1454, 151] width 70 height 11
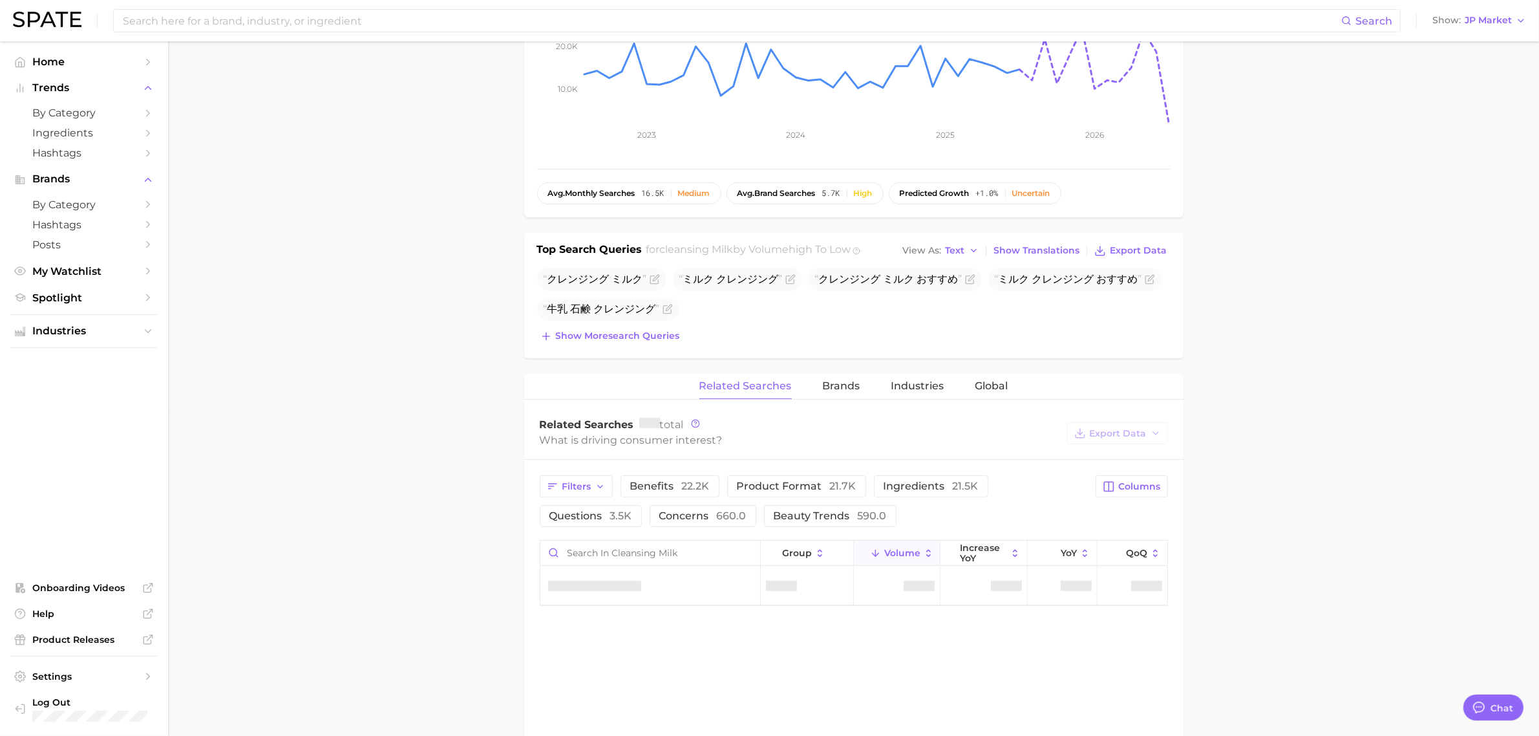
scroll to position [485, 0]
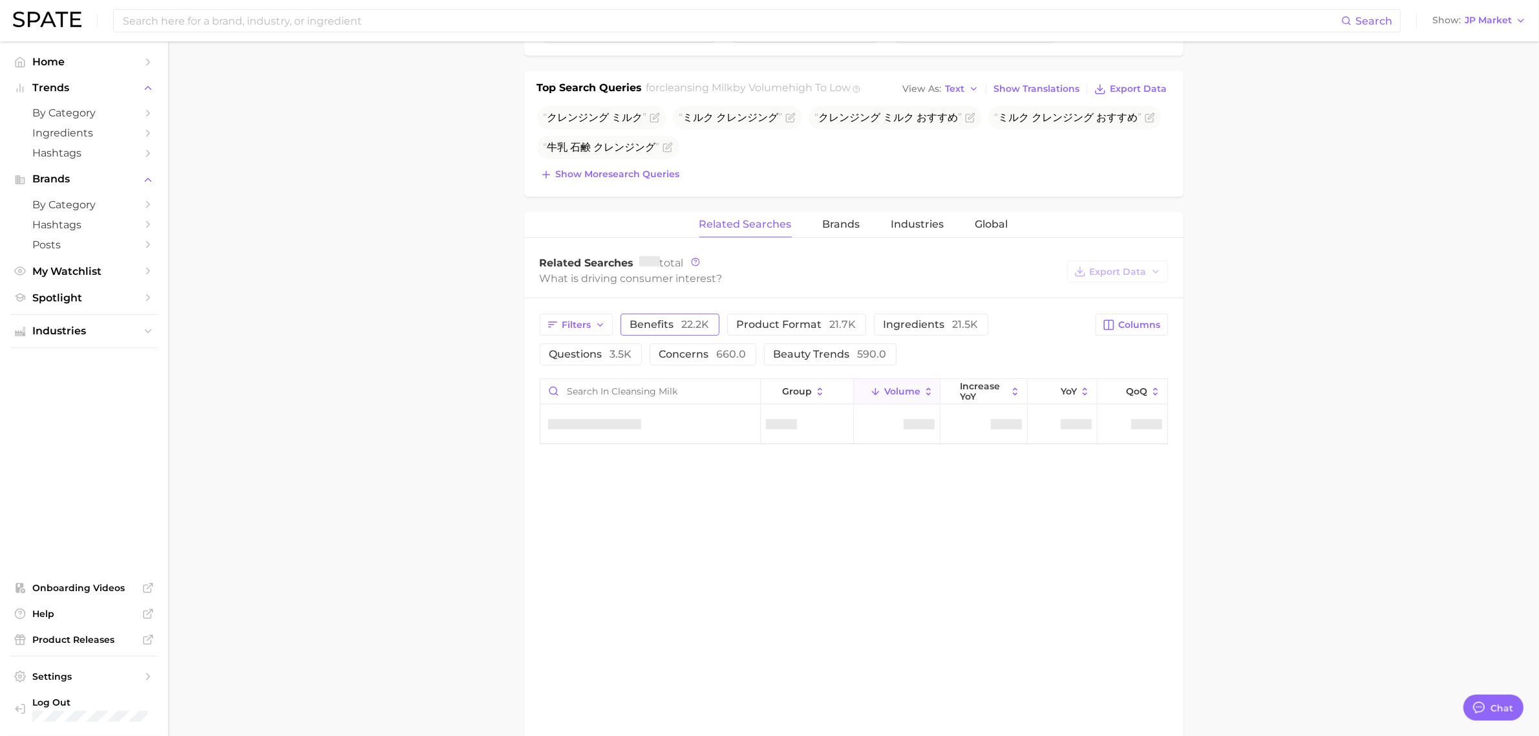
click at [674, 326] on span "benefits 22.2k" at bounding box center [669, 324] width 79 height 12
click at [832, 351] on span "beauty trends 590.0" at bounding box center [830, 354] width 113 height 12
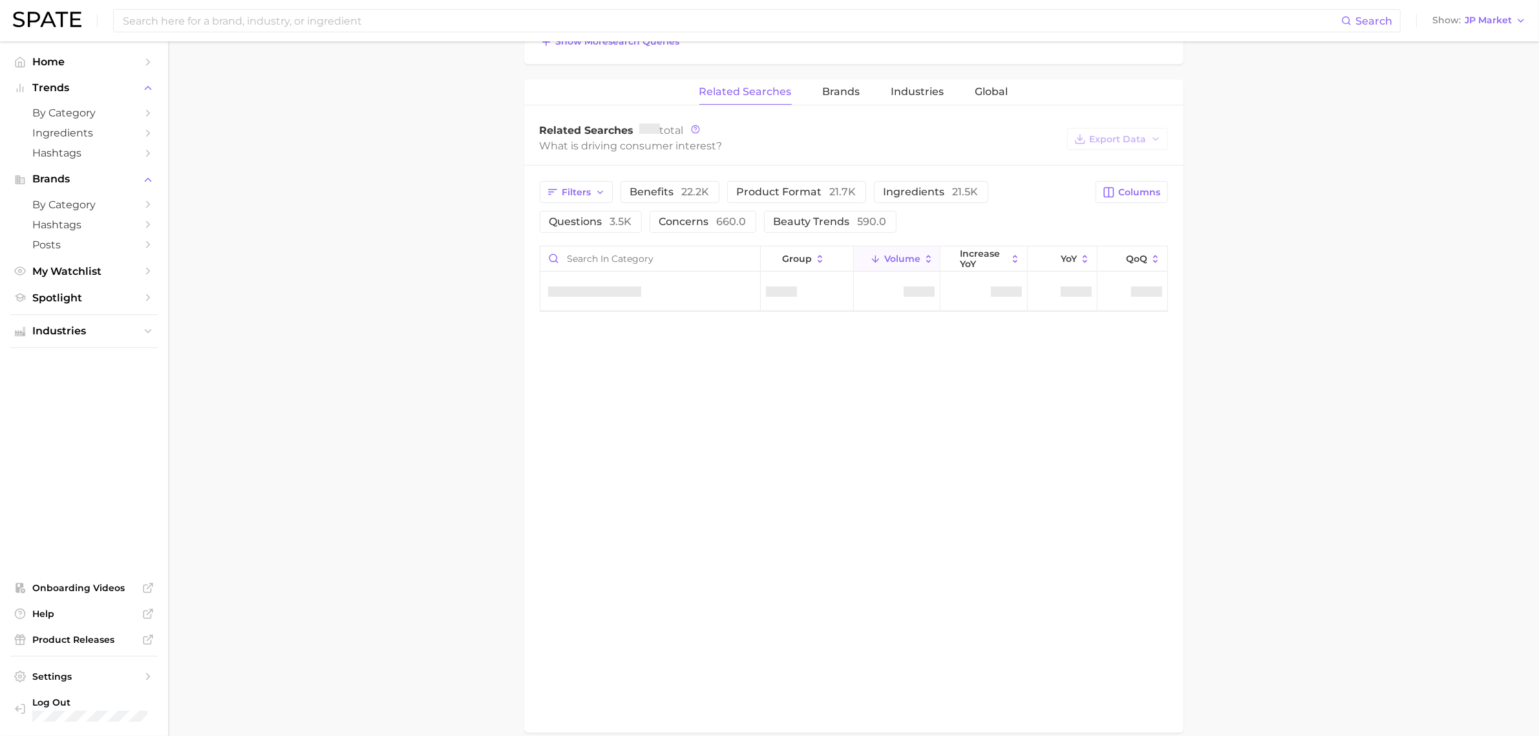
scroll to position [618, 0]
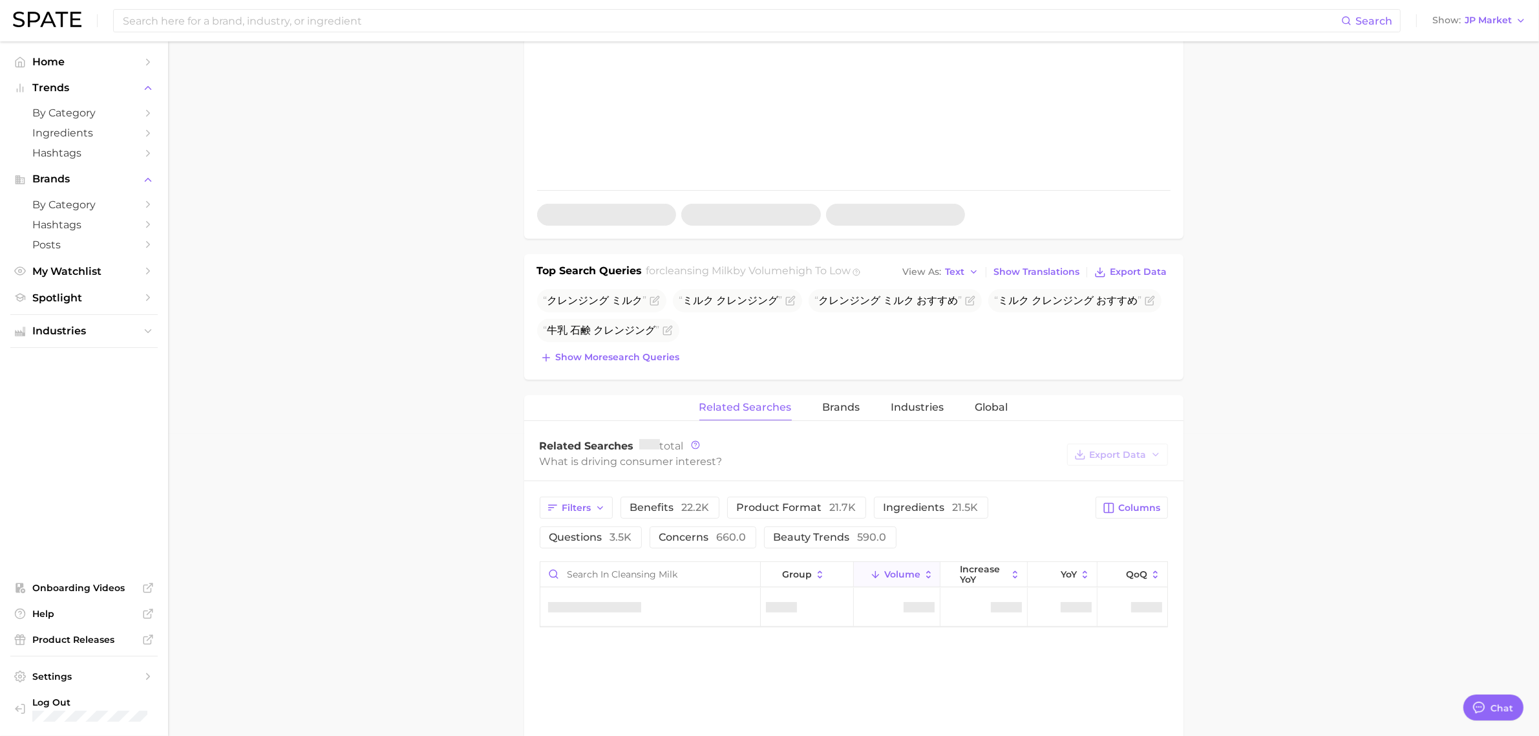
type textarea "x"
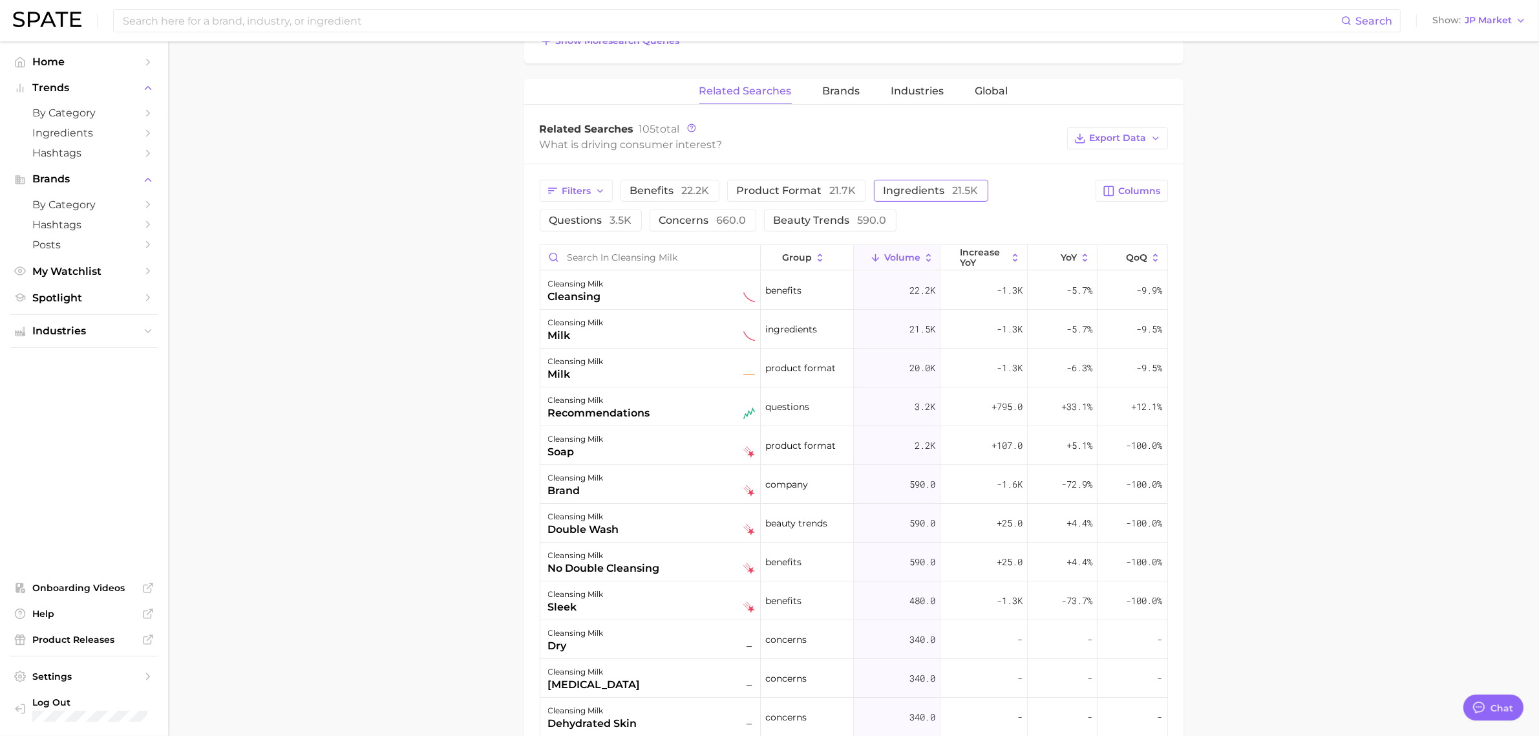
click at [926, 191] on span "ingredients 21.5k" at bounding box center [931, 190] width 95 height 12
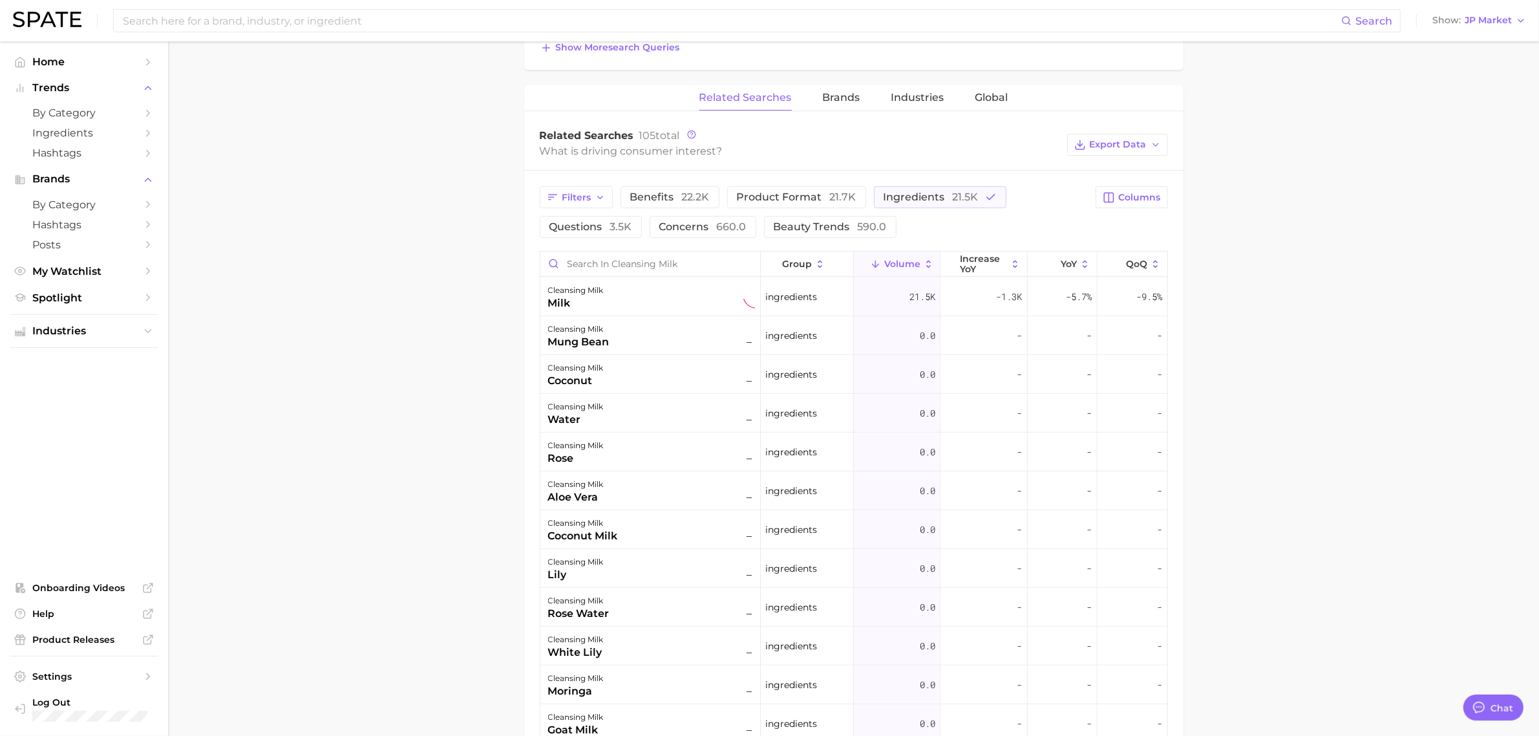
scroll to position [646, 0]
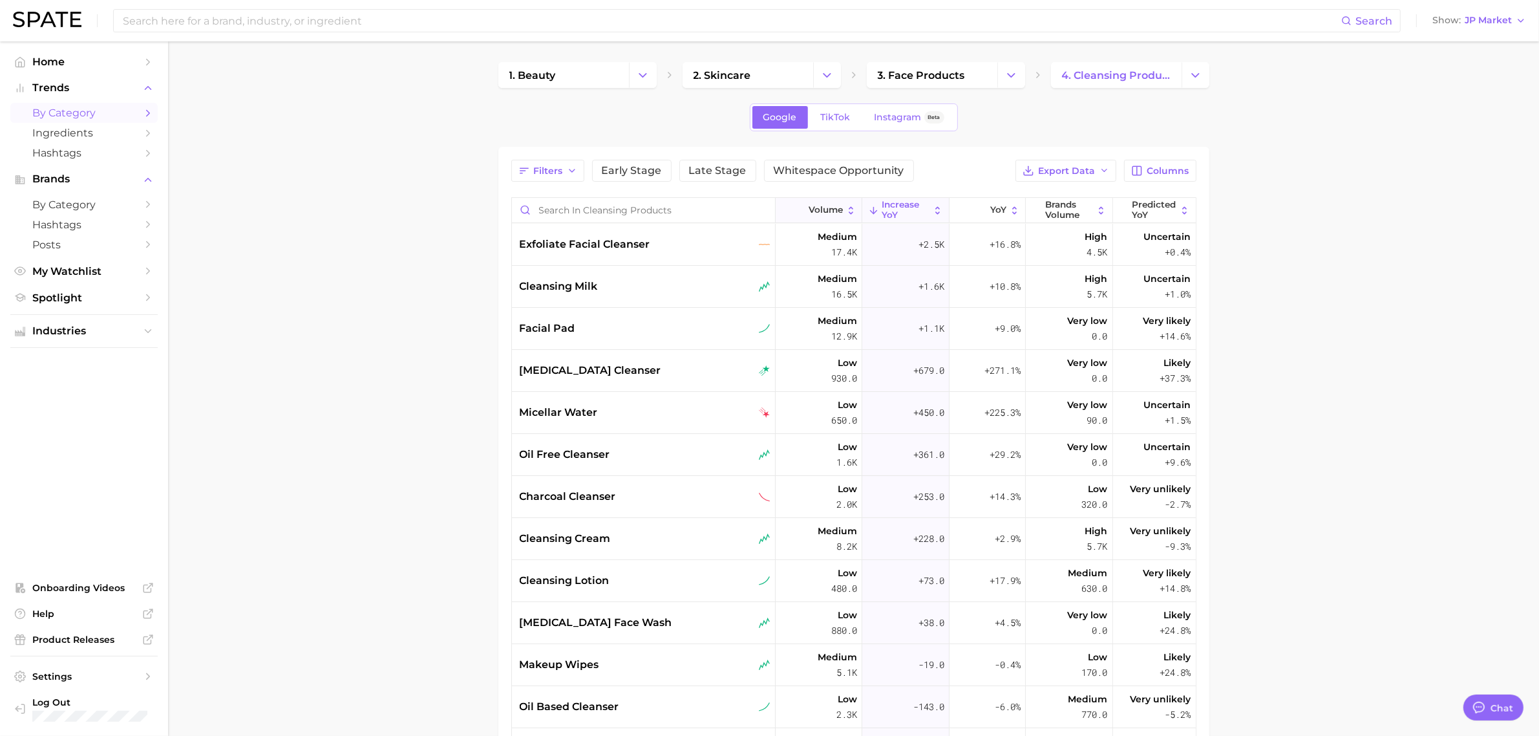
click at [818, 212] on span "Volume" at bounding box center [826, 210] width 34 height 10
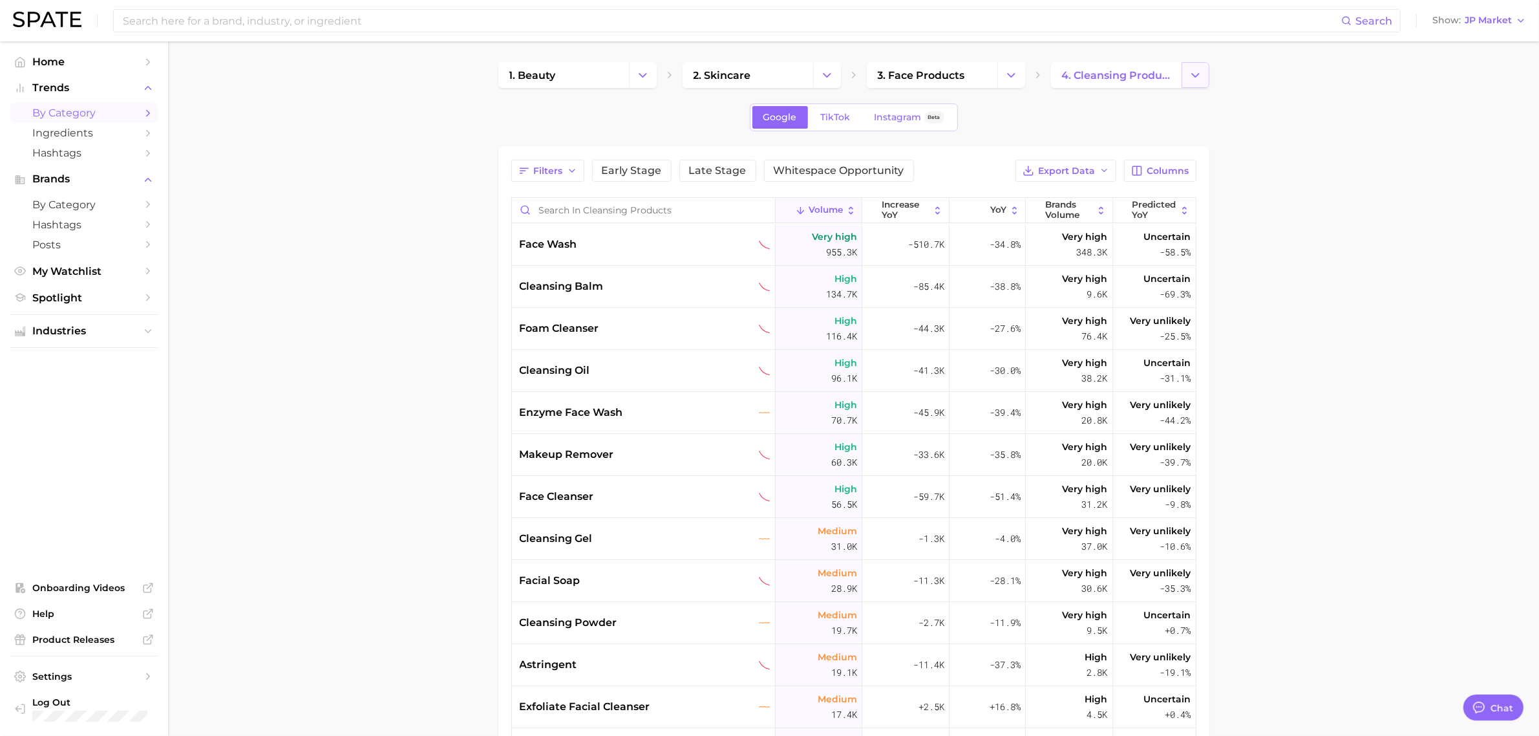
click at [1189, 76] on icon "Change Category" at bounding box center [1196, 76] width 14 height 14
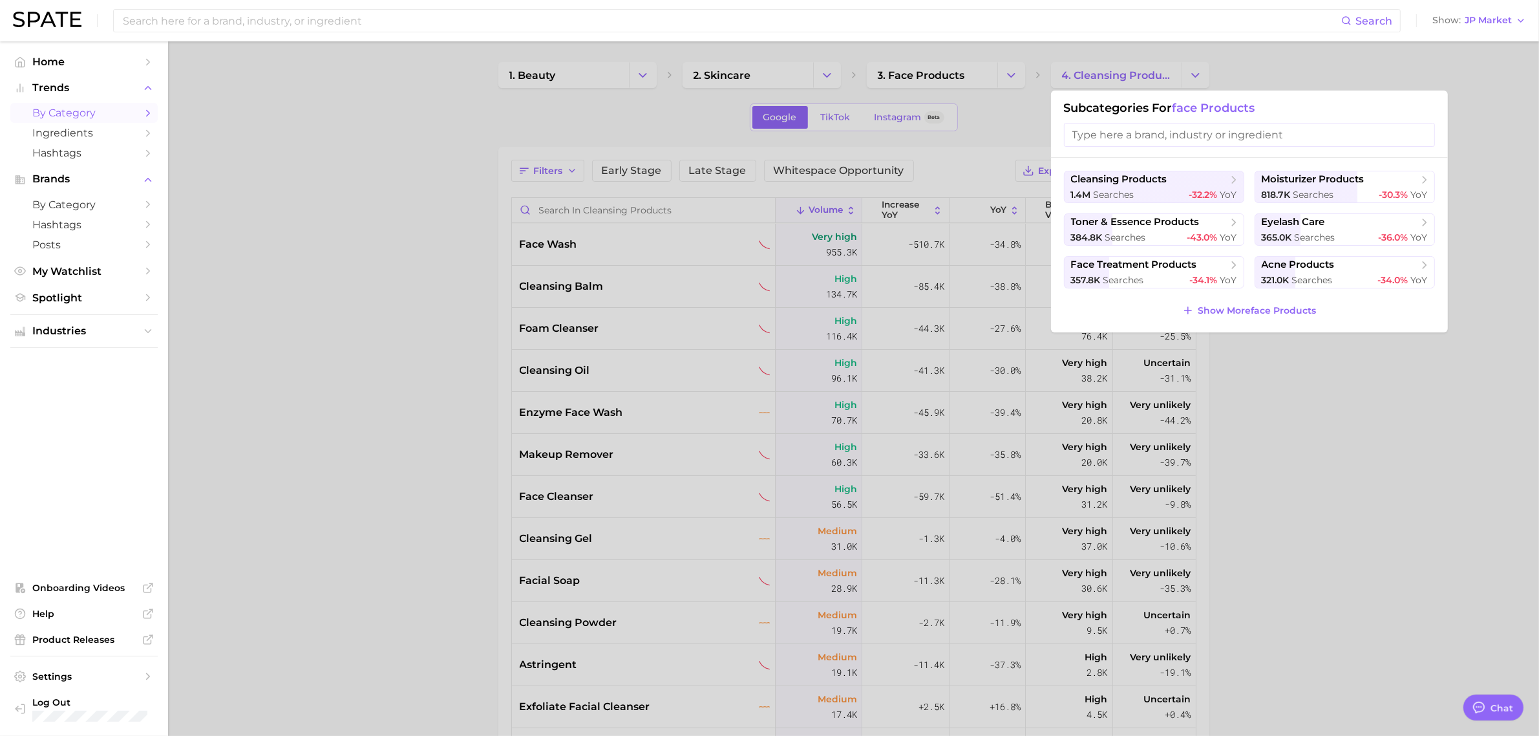
click at [1392, 408] on div at bounding box center [769, 368] width 1539 height 736
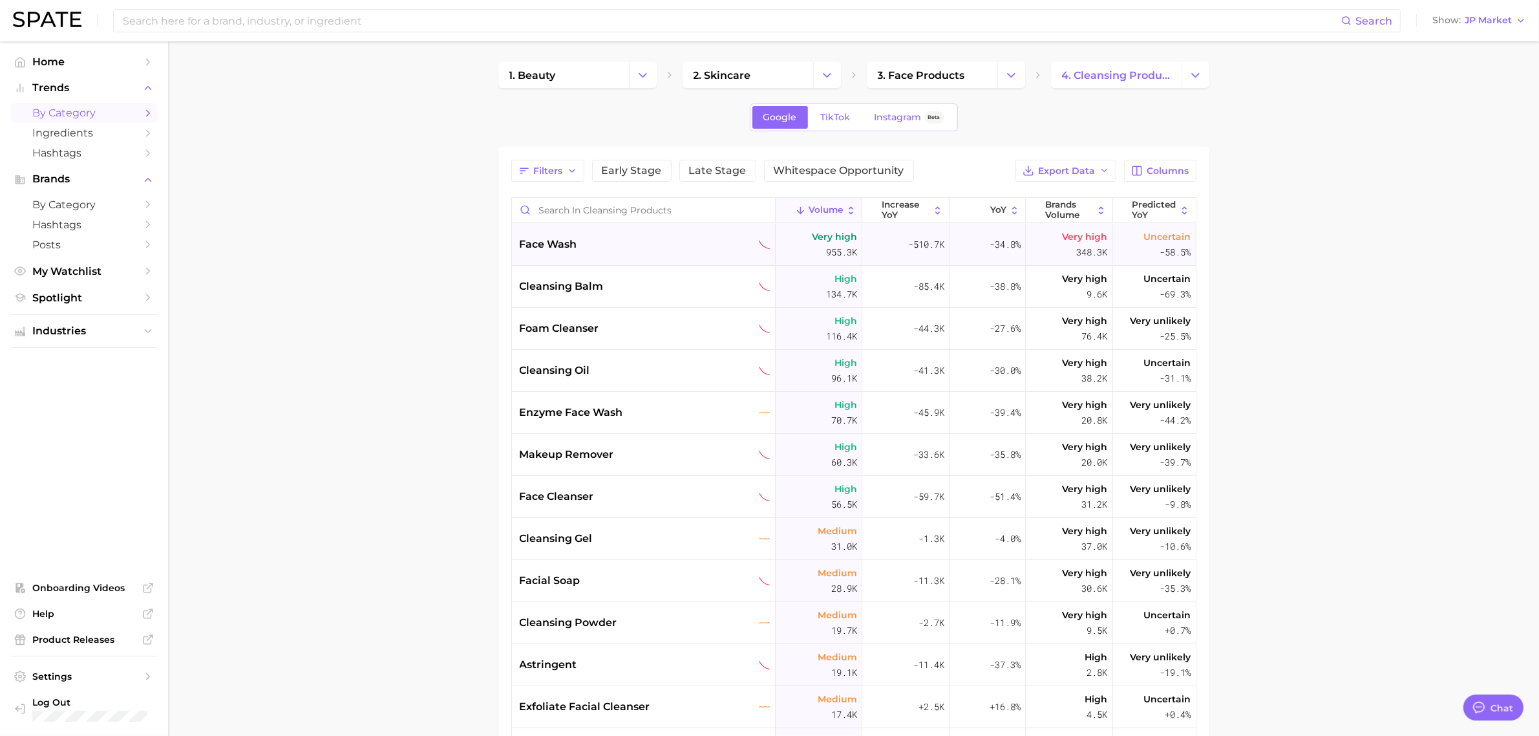
click at [700, 246] on div "face wash" at bounding box center [645, 245] width 251 height 16
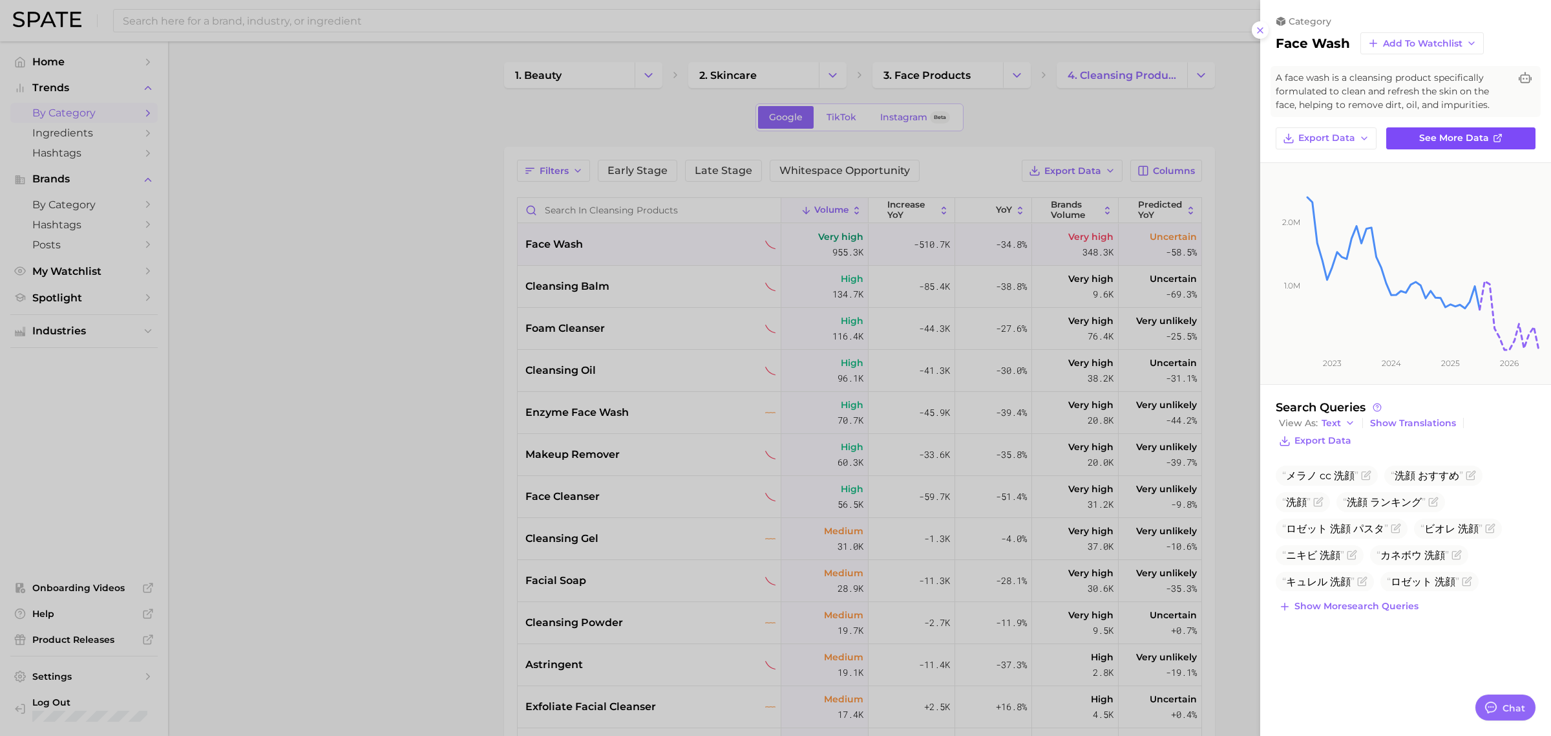
click at [1419, 130] on link "See more data" at bounding box center [1460, 138] width 149 height 22
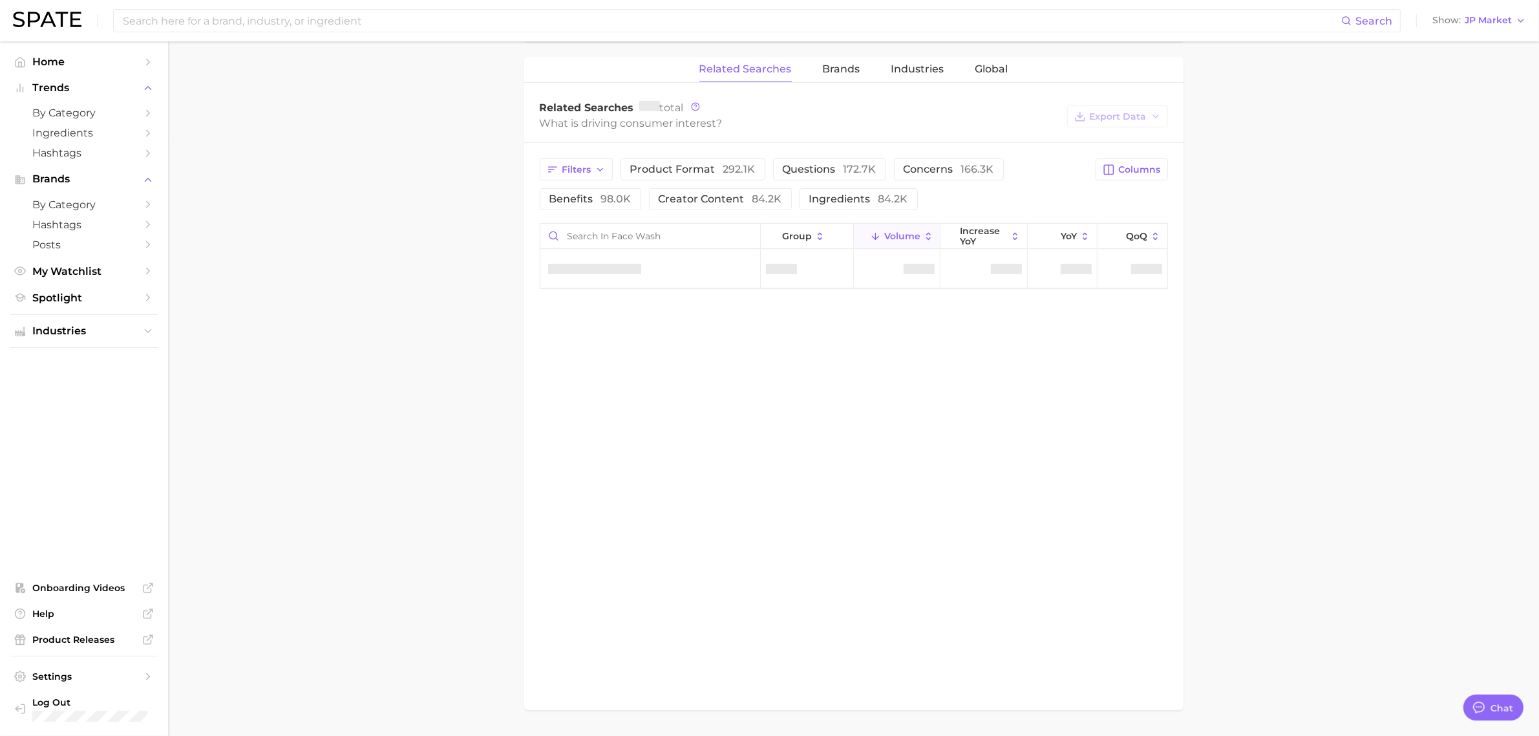
scroll to position [637, 0]
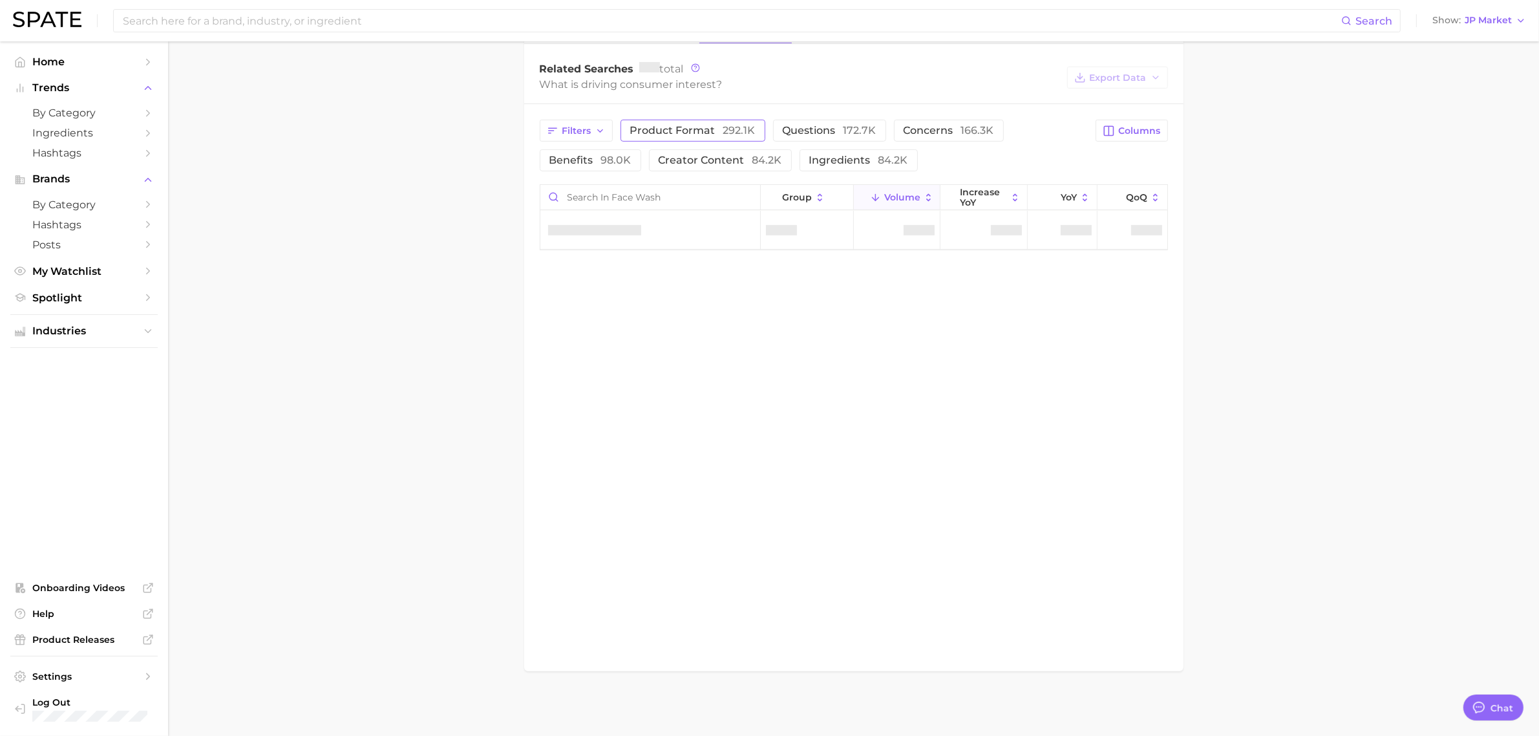
click at [687, 129] on span "product format 292.1k" at bounding box center [692, 130] width 125 height 12
click at [1349, 353] on main "1. skincare 2. face products 3. cleansing products 4. face wash Google TikTok I…" at bounding box center [853, 70] width 1371 height 1329
click at [361, 237] on main "1. skincare 2. face products 3. cleansing products 4. face wash Google TikTok I…" at bounding box center [853, 70] width 1371 height 1329
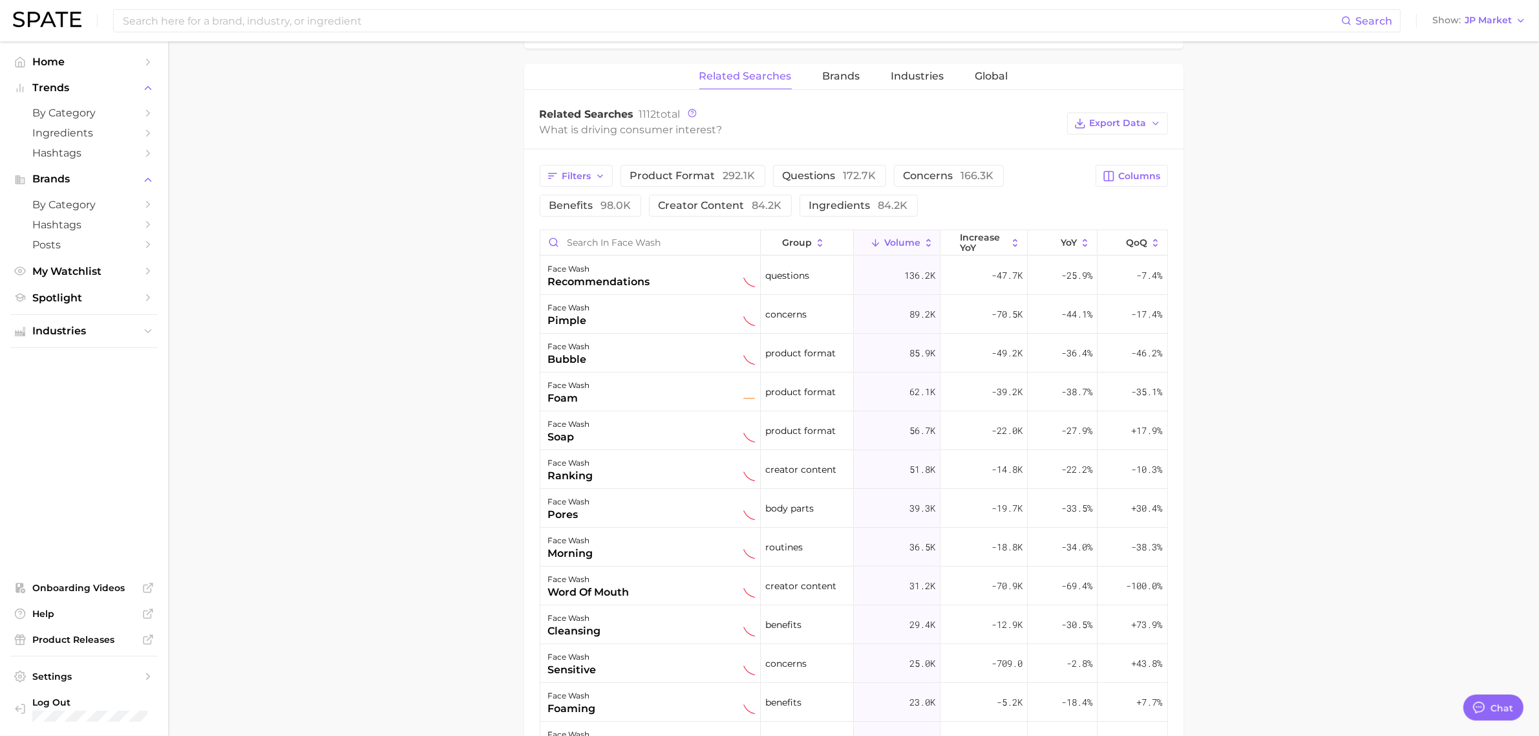
scroll to position [646, 0]
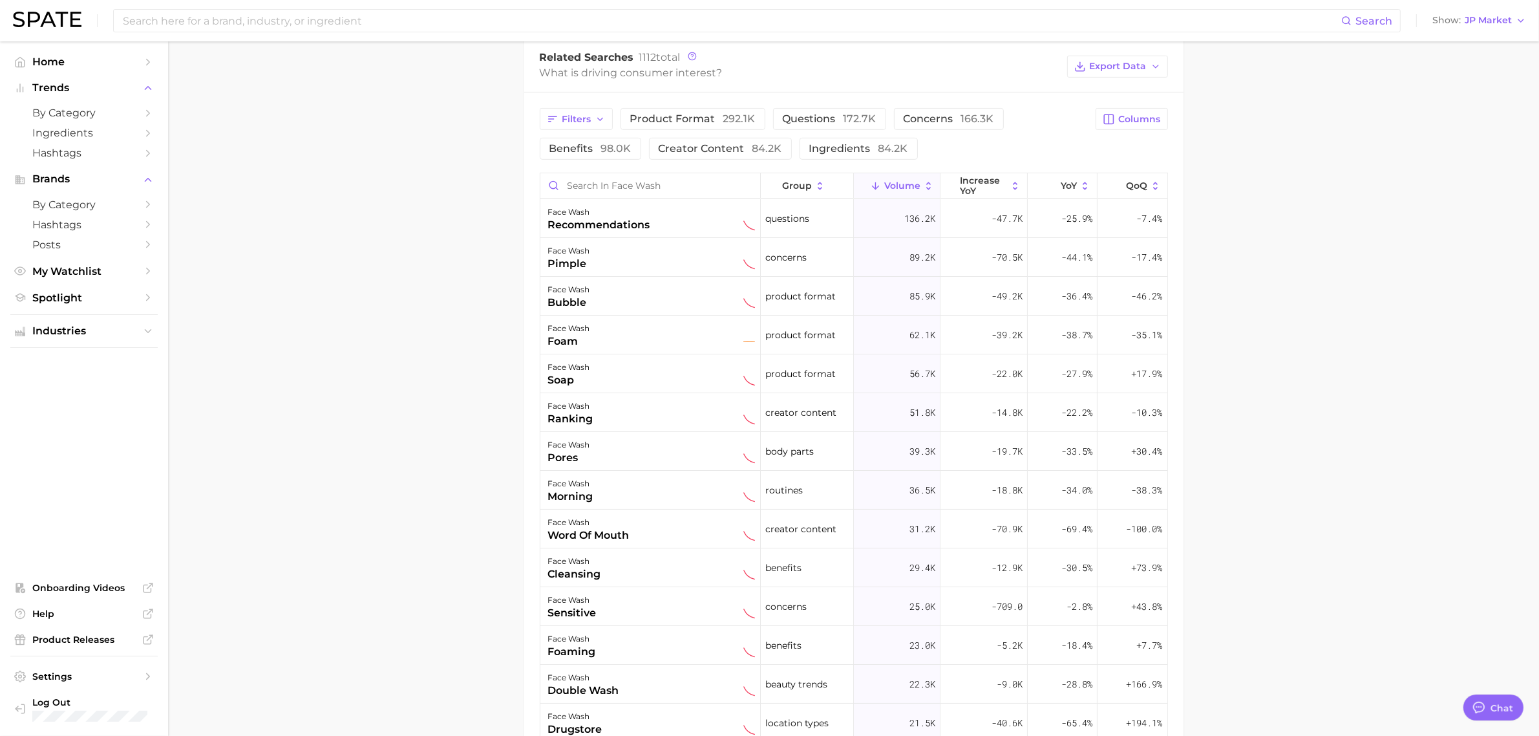
click at [870, 191] on icon at bounding box center [876, 186] width 12 height 12
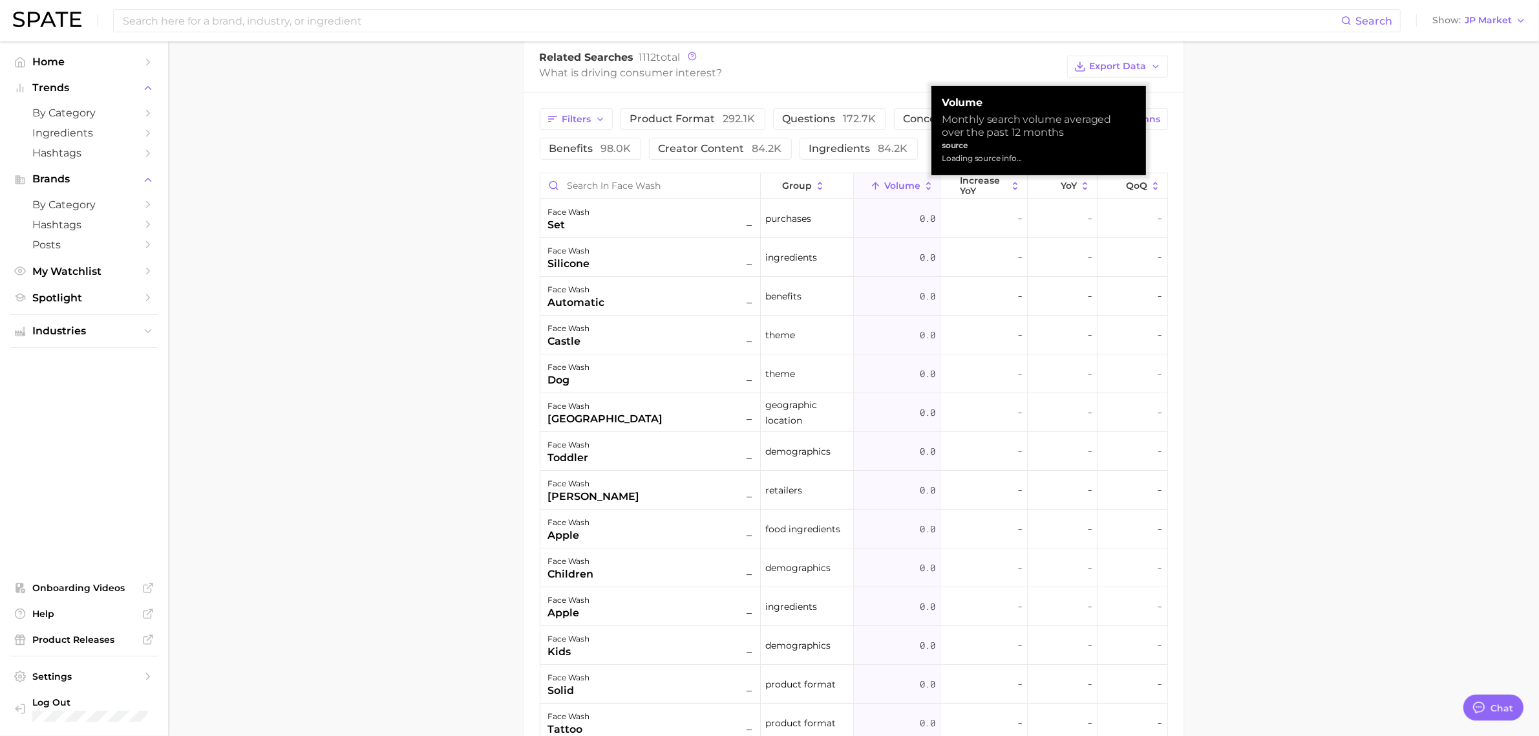
click at [870, 191] on icon at bounding box center [876, 186] width 12 height 12
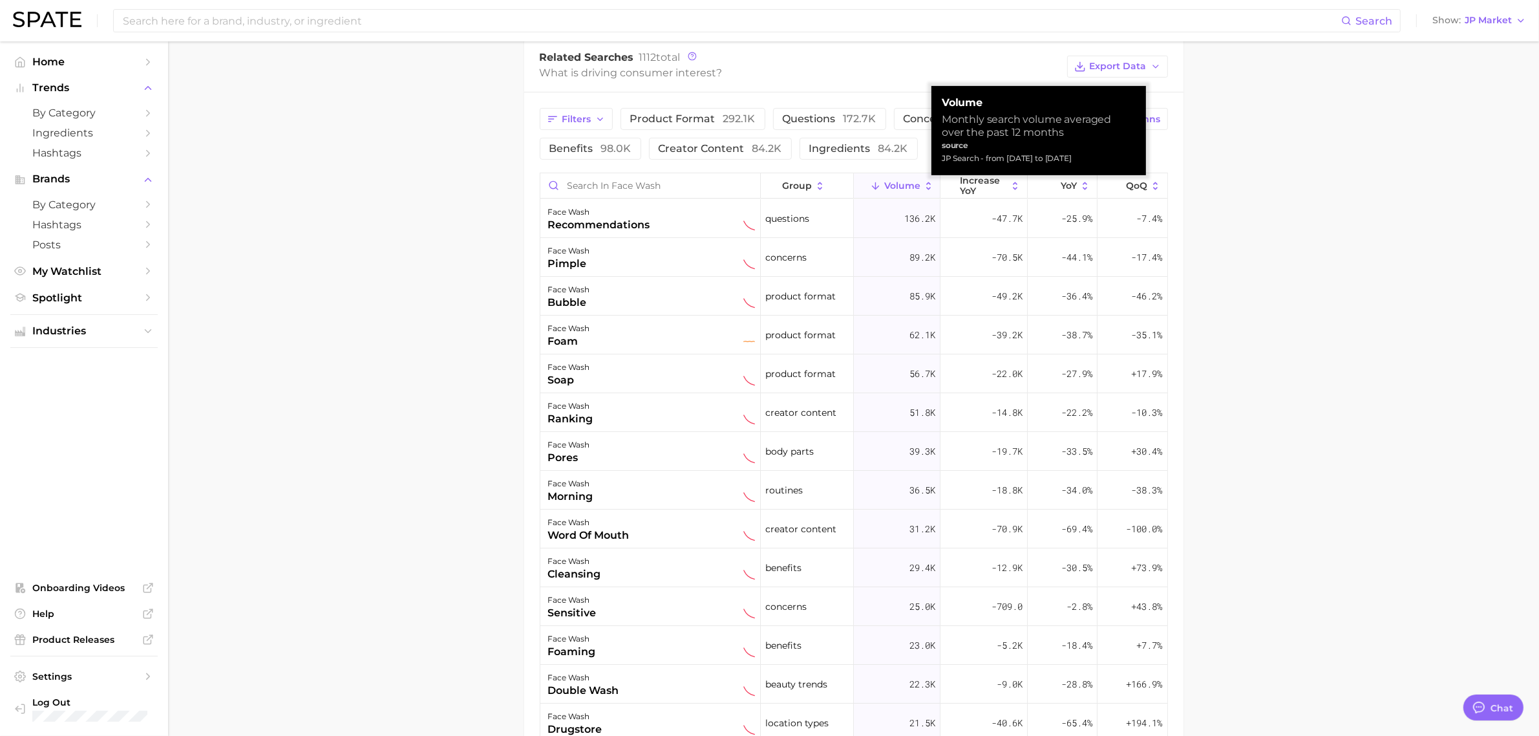
click at [1277, 277] on main "1. skincare 2. face products 3. cleansing products 4. face wash Google TikTok I…" at bounding box center [853, 191] width 1371 height 1593
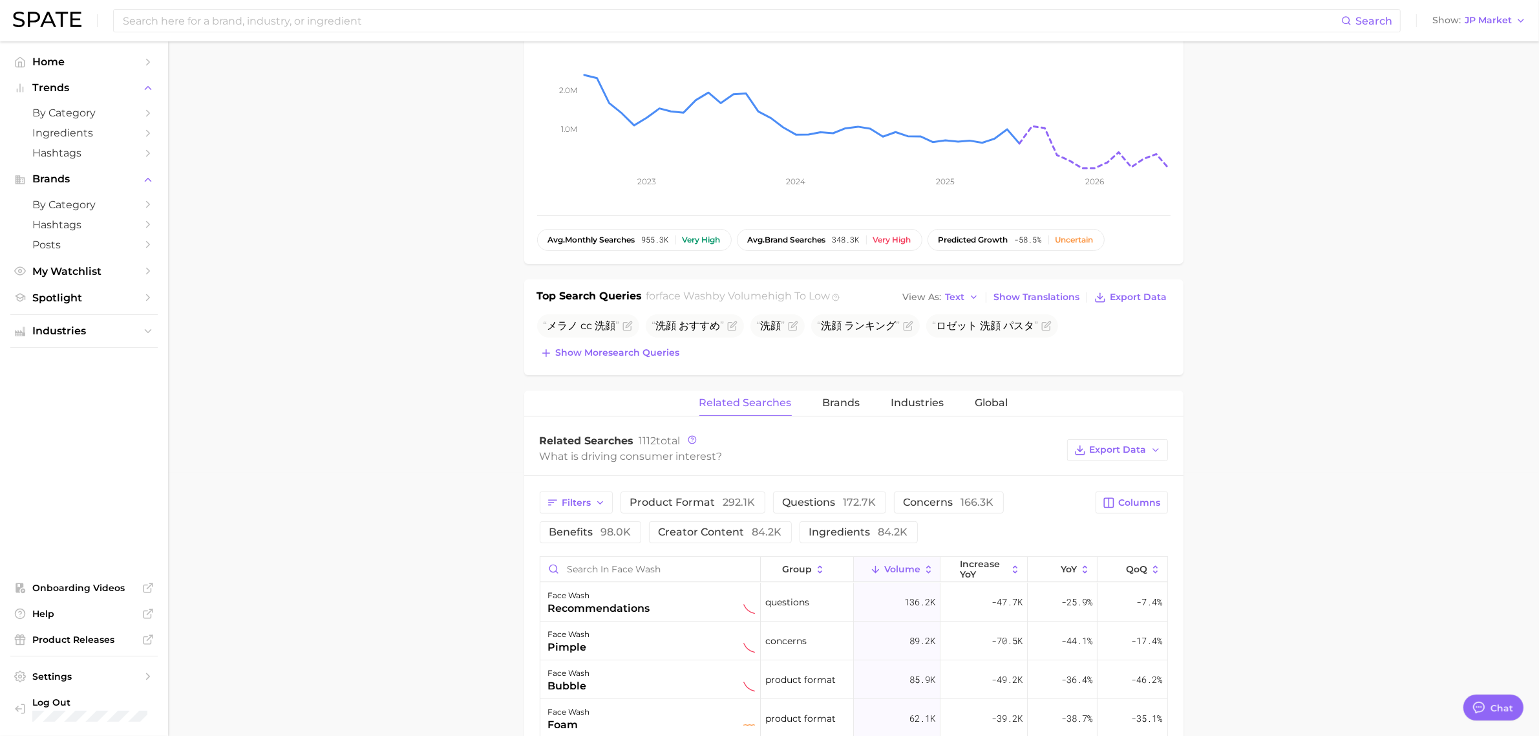
scroll to position [323, 0]
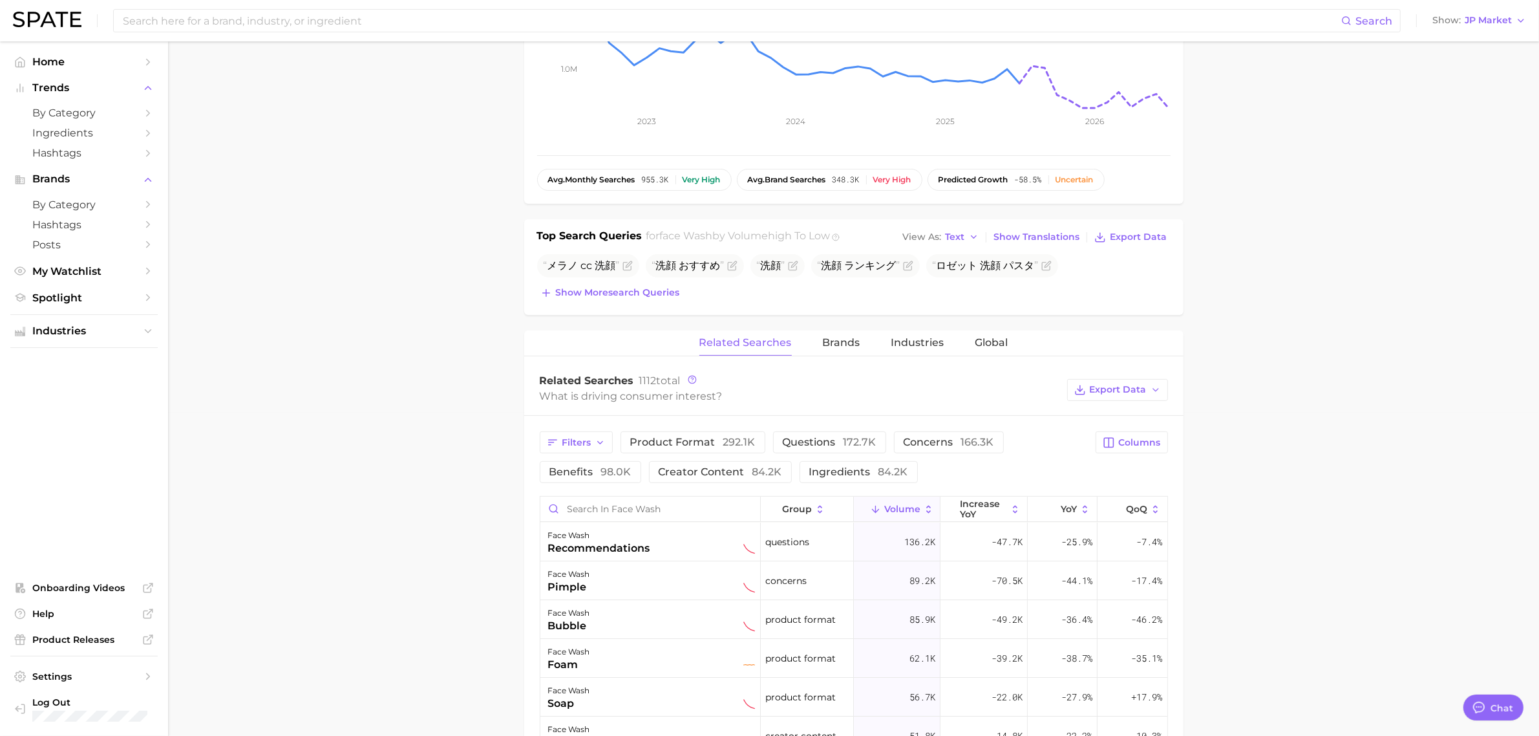
click at [589, 458] on div "Filters product format 292.1k questions 172.7k concerns 166.3k benefits 98.0k c…" at bounding box center [814, 457] width 549 height 52
click at [589, 439] on span "Filters" at bounding box center [576, 442] width 29 height 11
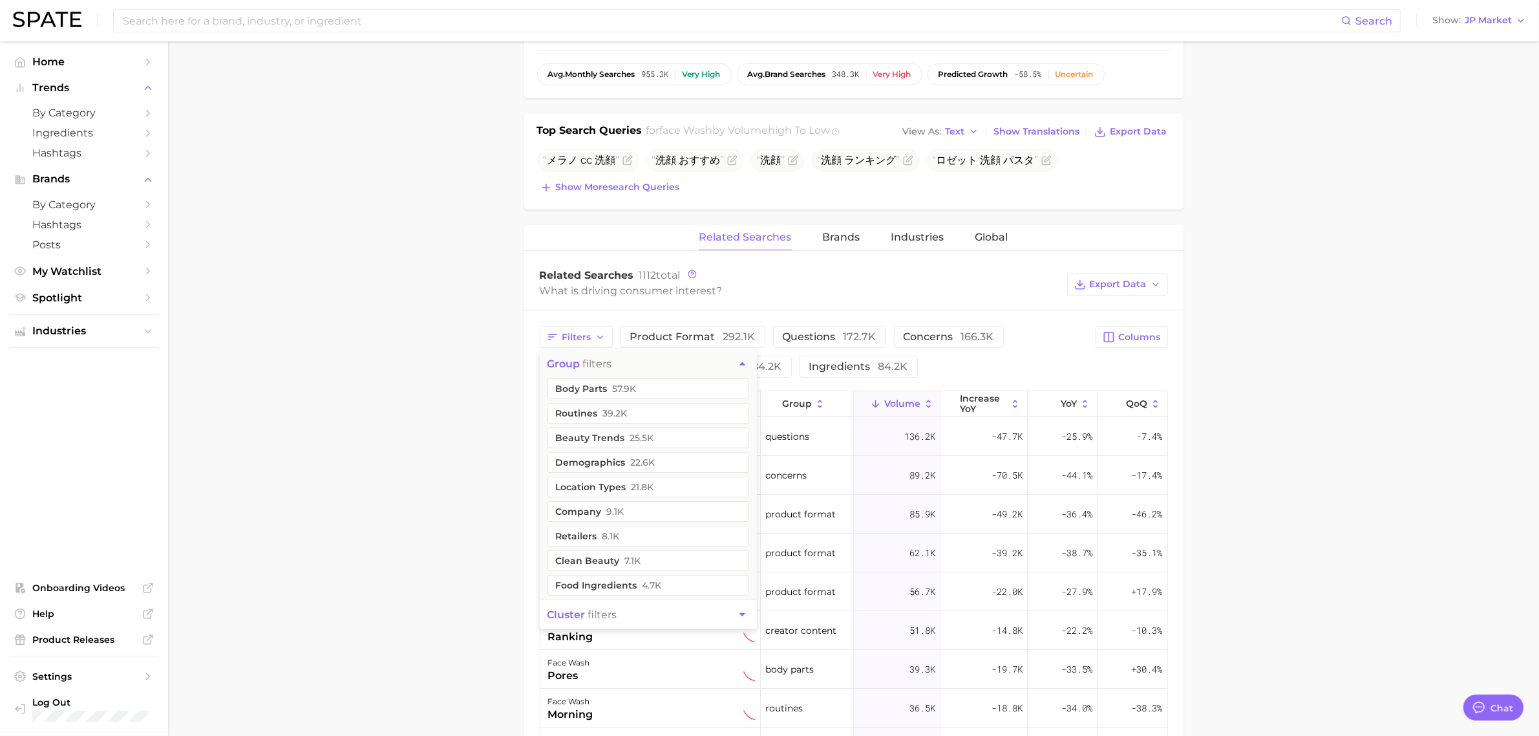
scroll to position [485, 0]
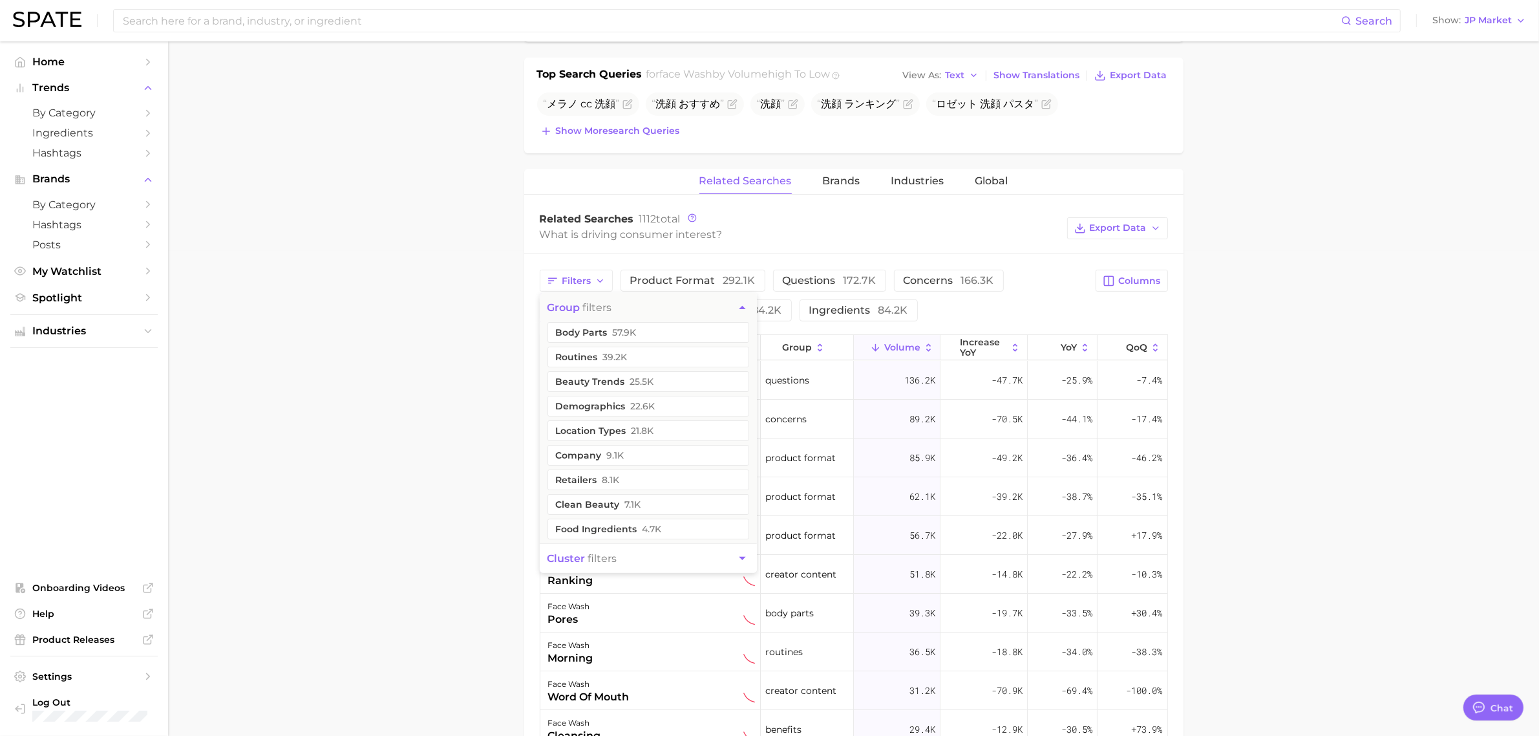
click at [1306, 378] on main "1. skincare 2. face products 3. cleansing products 4. face wash Google TikTok I…" at bounding box center [853, 353] width 1371 height 1593
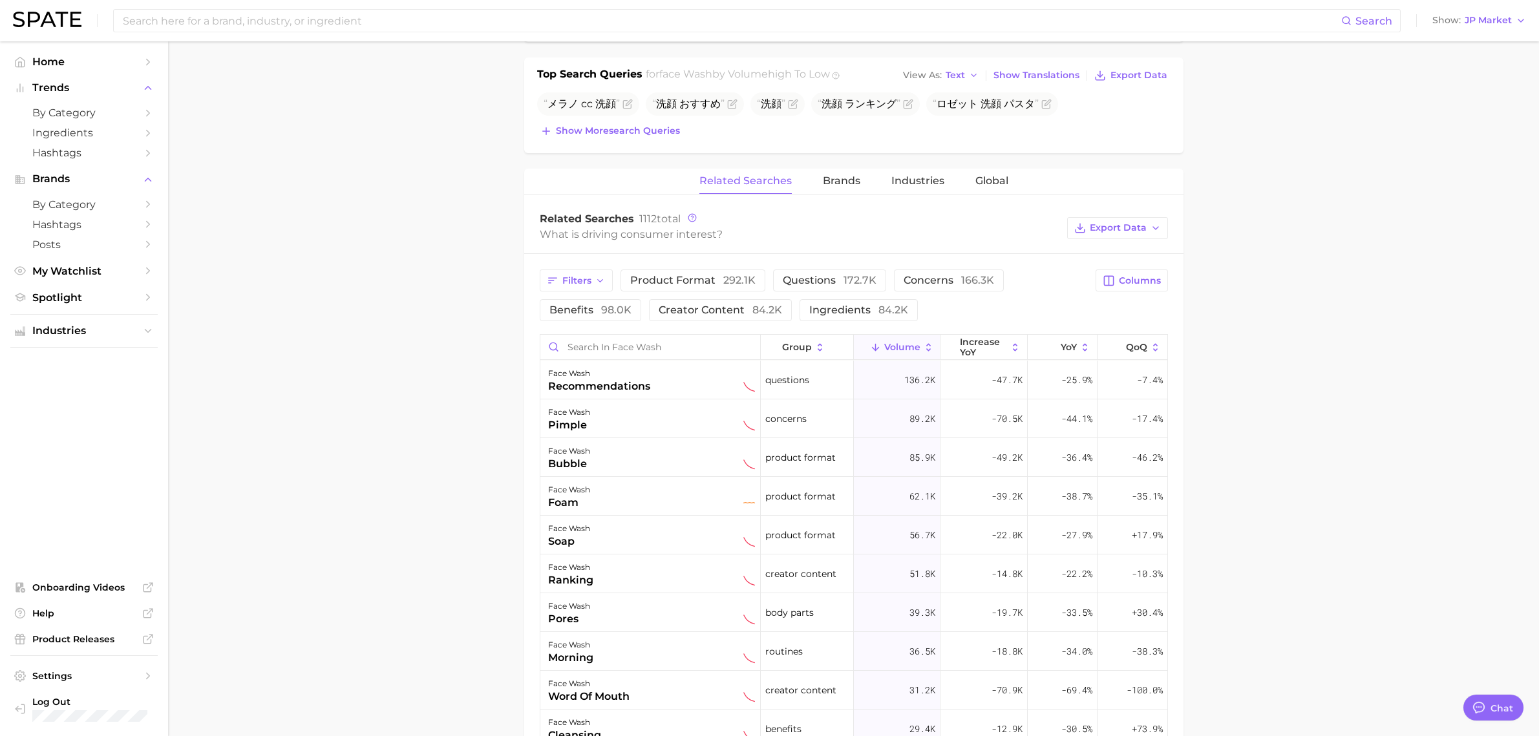
type textarea "x"
